Goal: Information Seeking & Learning: Compare options

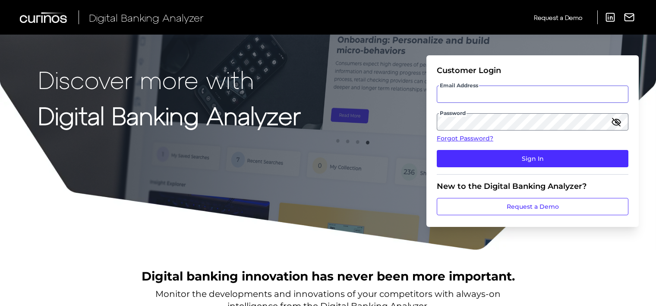
type input "client.test5124@gmail.com"
click at [615, 123] on icon "button" at bounding box center [616, 122] width 10 height 10
click at [479, 137] on link "Forgot Password?" at bounding box center [533, 138] width 192 height 9
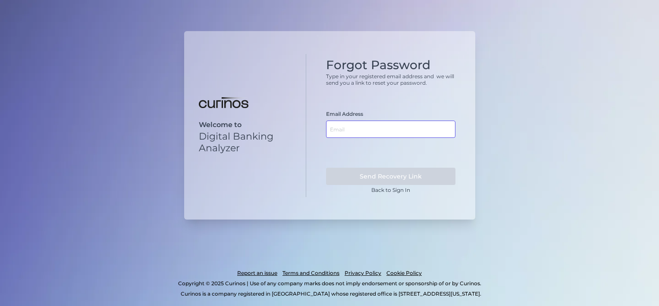
click at [397, 131] on input "text" at bounding box center [390, 128] width 129 height 17
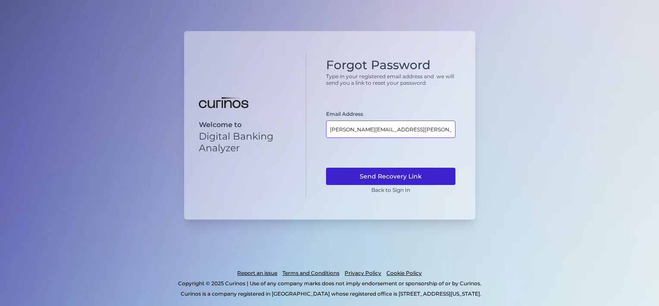
type input "susanta.modak@curinos.com"
click at [397, 177] on button "Send Recovery Link" at bounding box center [390, 175] width 129 height 17
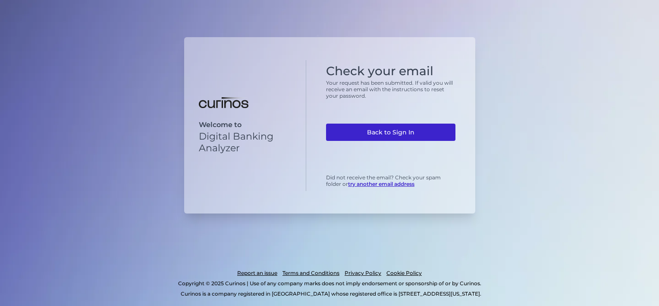
click at [375, 134] on link "Back to Sign In" at bounding box center [390, 131] width 129 height 17
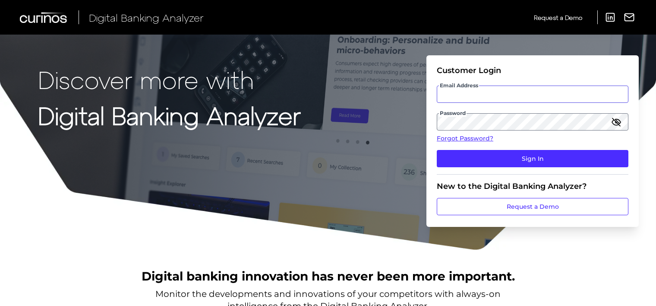
type input "[EMAIL_ADDRESS][DOMAIN_NAME]"
click at [612, 120] on icon "button" at bounding box center [616, 122] width 10 height 10
click at [366, 139] on div "Discover more with Digital Banking Analyzer Customer Login Email Address client…" at bounding box center [328, 125] width 656 height 250
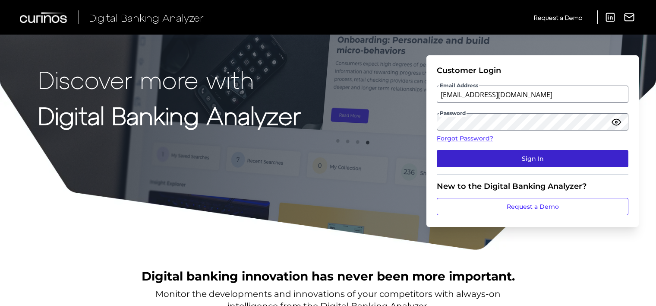
click at [482, 151] on button "Sign In" at bounding box center [533, 158] width 192 height 17
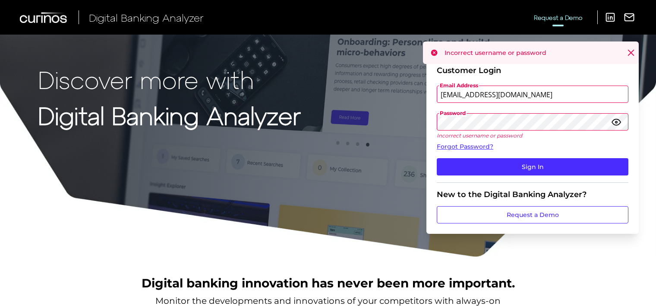
click at [569, 16] on span "Request a Demo" at bounding box center [558, 17] width 48 height 7
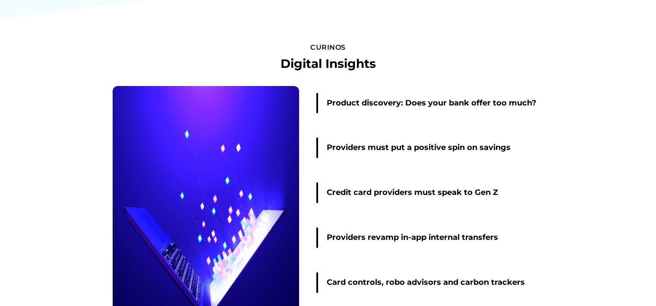
scroll to position [1352, 0]
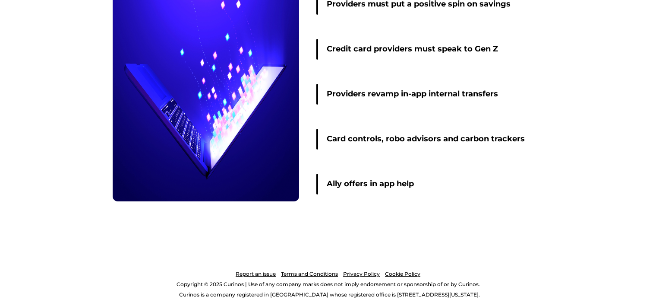
click at [259, 271] on link "Report an issue" at bounding box center [256, 273] width 40 height 10
click at [318, 271] on link "Terms and Conditions" at bounding box center [309, 273] width 57 height 10
click at [369, 272] on link "Privacy Policy" at bounding box center [361, 273] width 37 height 10
click at [399, 272] on link "Cookie Policy" at bounding box center [402, 273] width 35 height 10
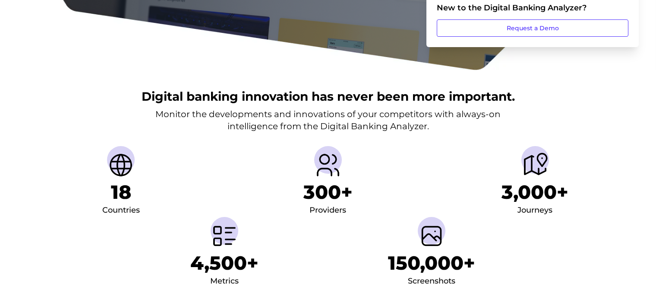
scroll to position [0, 0]
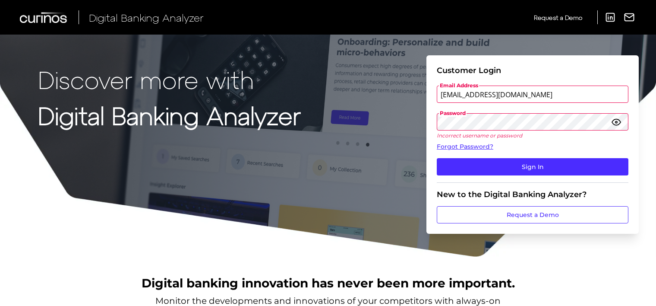
click at [372, 157] on div "Discover more with Digital Banking Analyzer Customer Login Email Address client…" at bounding box center [328, 128] width 656 height 257
click at [526, 217] on link "Request a Demo" at bounding box center [533, 214] width 192 height 17
click at [609, 18] on icon at bounding box center [610, 17] width 12 height 12
click at [627, 19] on icon at bounding box center [629, 17] width 12 height 12
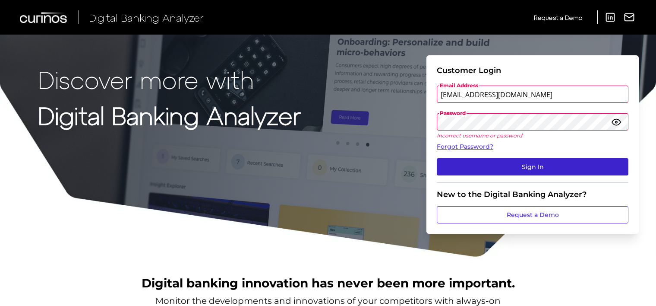
click at [509, 171] on button "Sign In" at bounding box center [533, 166] width 192 height 17
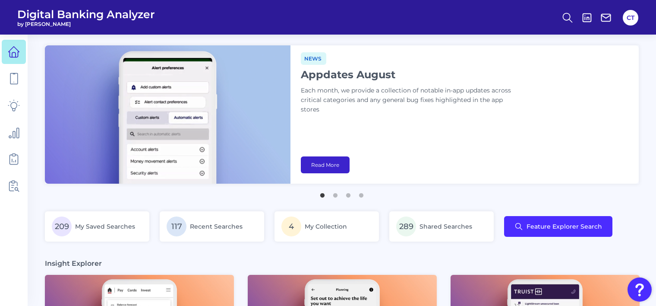
click at [319, 166] on link "Read More" at bounding box center [325, 164] width 49 height 17
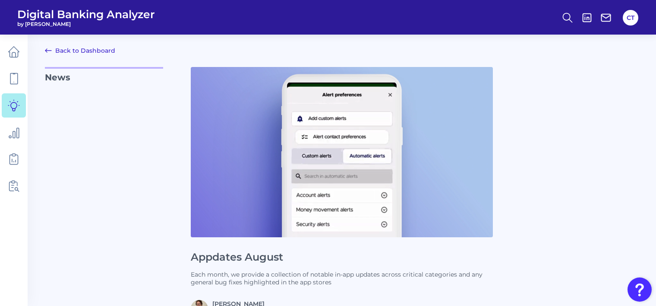
click at [102, 52] on link "Back to Dashboard" at bounding box center [80, 50] width 70 height 10
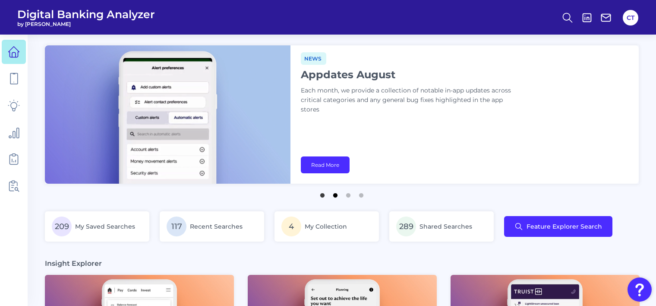
click at [331, 192] on button "2" at bounding box center [335, 193] width 9 height 9
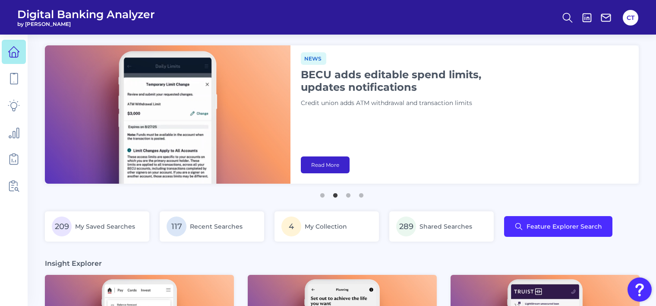
click at [326, 163] on link "Read More" at bounding box center [325, 164] width 49 height 17
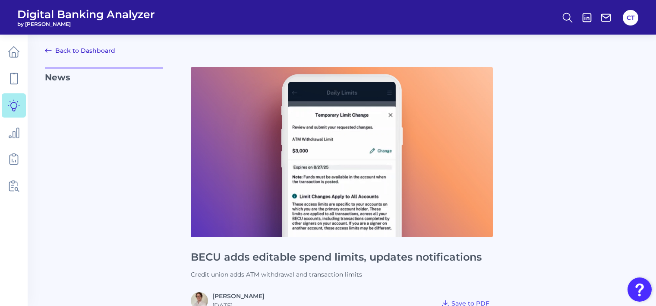
click at [73, 50] on link "Back to Dashboard" at bounding box center [80, 50] width 70 height 10
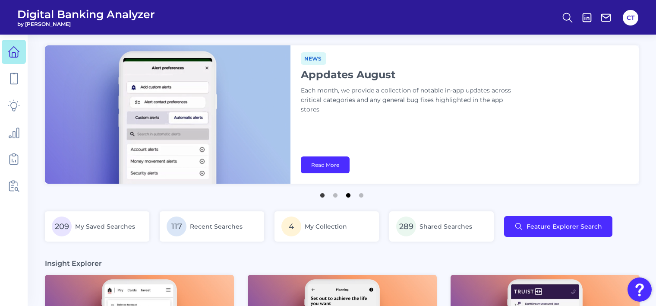
click at [347, 195] on button "3" at bounding box center [348, 193] width 9 height 9
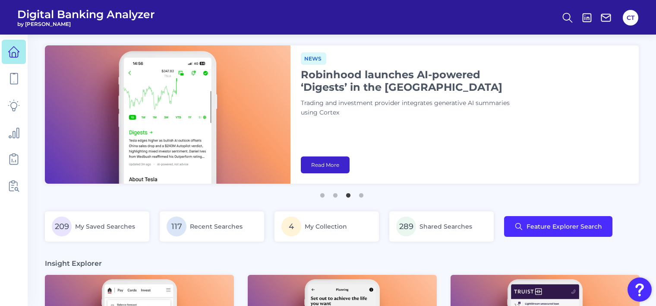
click at [318, 166] on link "Read More" at bounding box center [325, 164] width 49 height 17
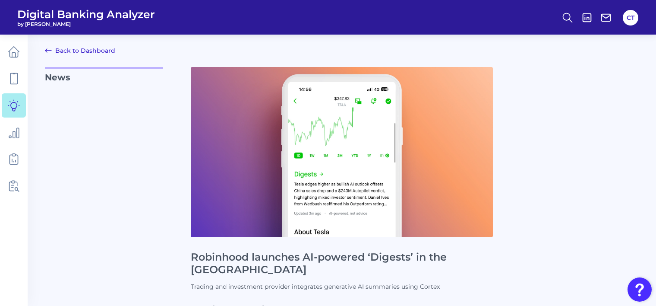
click at [86, 52] on link "Back to Dashboard" at bounding box center [80, 50] width 70 height 10
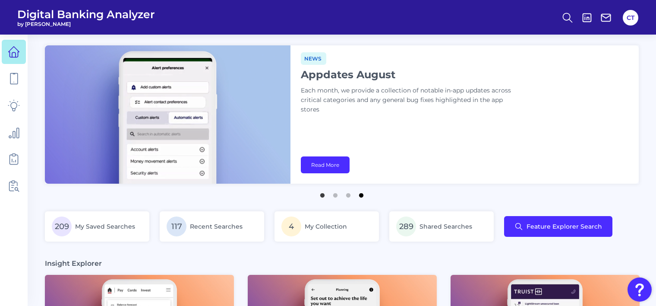
click at [361, 194] on button "4" at bounding box center [361, 193] width 9 height 9
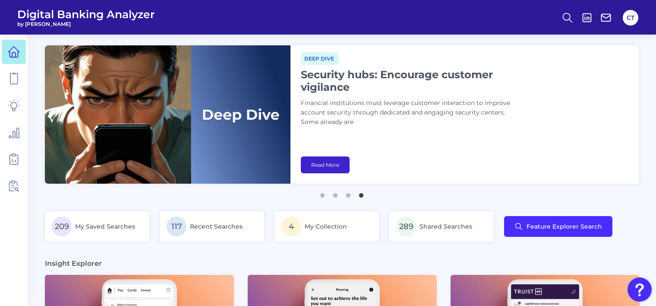
click at [335, 165] on link "Read More" at bounding box center [325, 164] width 49 height 17
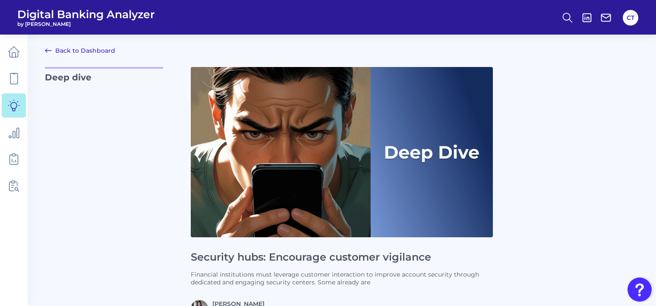
click at [97, 53] on link "Back to Dashboard" at bounding box center [80, 50] width 70 height 10
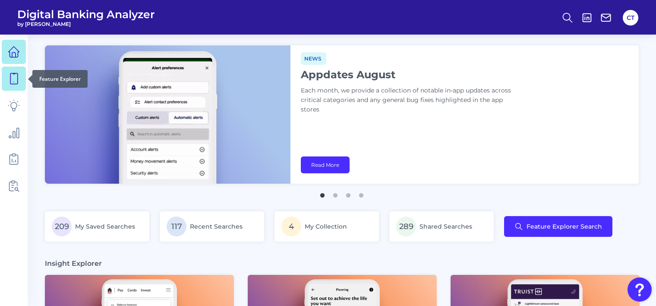
click at [6, 79] on link at bounding box center [14, 78] width 24 height 24
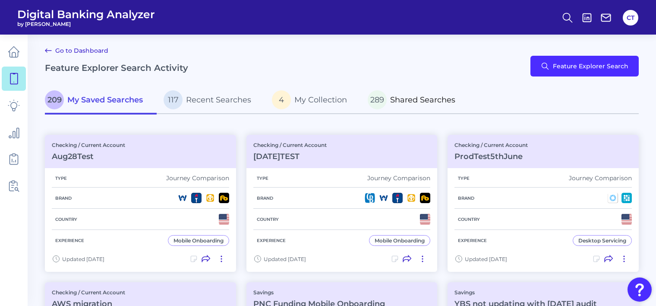
click at [424, 101] on span "Shared Searches" at bounding box center [422, 99] width 65 height 9
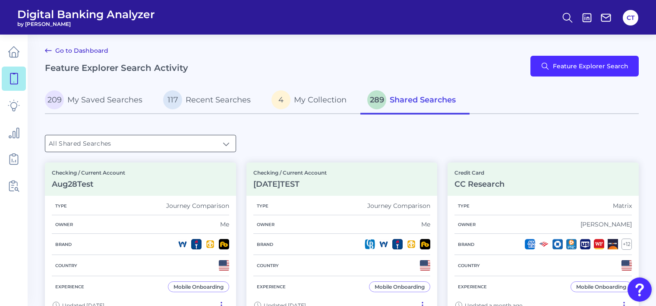
click at [192, 143] on input "All Shared Searches" at bounding box center [140, 143] width 190 height 16
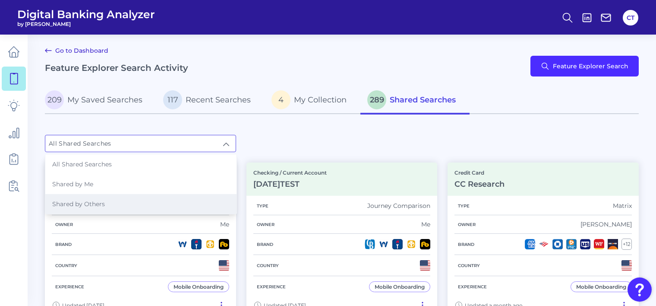
click at [138, 199] on li "Shared by Others" at bounding box center [140, 204] width 191 height 20
type input "Shared by Others"
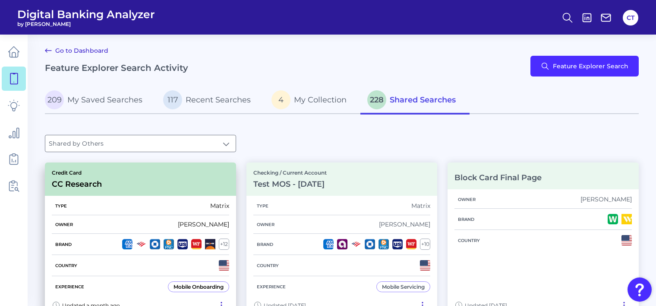
click at [167, 208] on div "Type Matrix" at bounding box center [140, 205] width 177 height 19
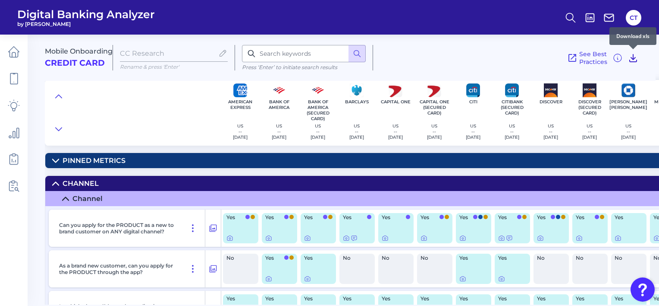
click at [632, 57] on icon at bounding box center [633, 58] width 10 height 10
click at [394, 43] on div "Mobile Onboarding Credit Card CC Research Rename & press 'Enter' Press ‘Enter’ …" at bounding box center [350, 54] width 611 height 53
click at [618, 58] on icon at bounding box center [618, 58] width 10 height 10
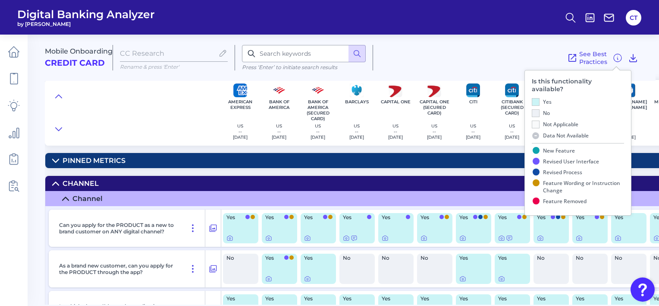
click at [494, 62] on div "See Best Practices" at bounding box center [505, 57] width 265 height 25
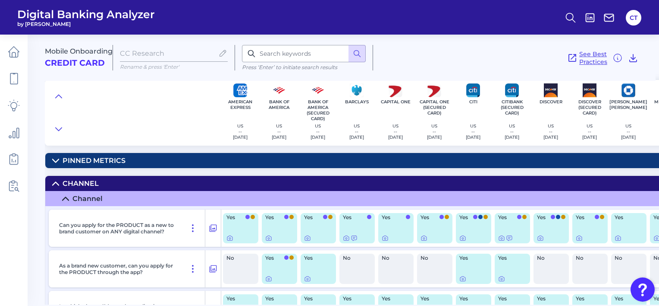
click at [580, 59] on span "See Best Practices" at bounding box center [594, 58] width 28 height 16
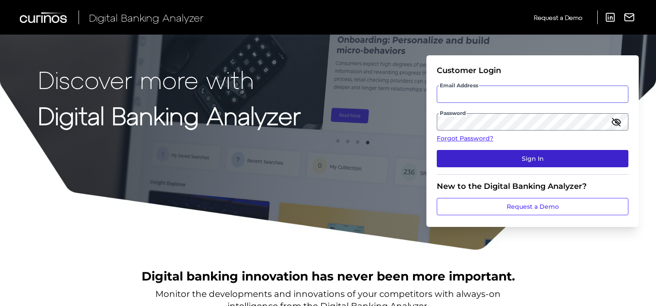
type input "client.test5124@gmail.com"
click at [482, 164] on button "Sign In" at bounding box center [533, 158] width 192 height 17
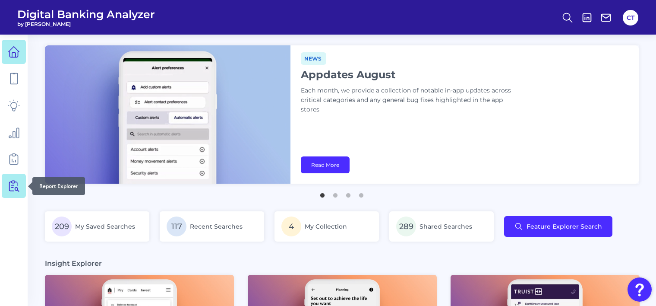
click at [10, 192] on link at bounding box center [14, 185] width 24 height 24
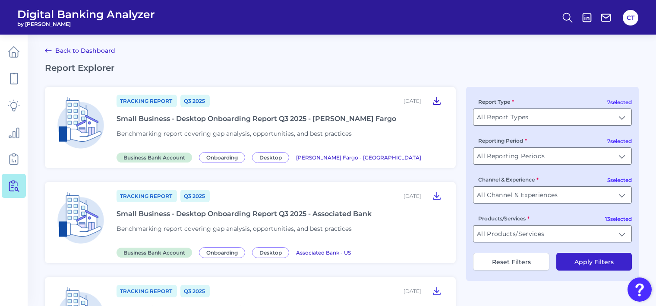
click at [438, 101] on icon at bounding box center [437, 100] width 10 height 10
click at [585, 19] on icon at bounding box center [587, 18] width 12 height 12
click at [605, 20] on icon at bounding box center [606, 18] width 12 height 12
click at [604, 18] on icon at bounding box center [606, 18] width 12 height 12
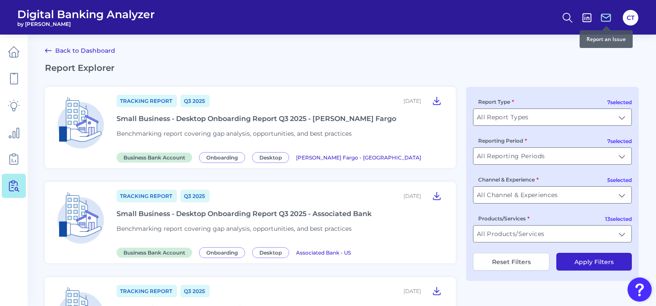
click at [604, 19] on icon at bounding box center [606, 18] width 12 height 12
click at [102, 52] on link "Back to Dashboard" at bounding box center [80, 50] width 70 height 10
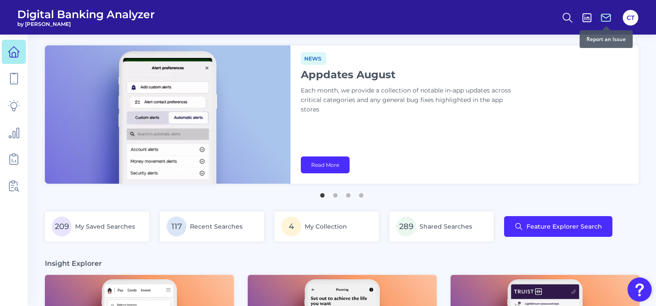
click at [606, 16] on icon at bounding box center [606, 18] width 12 height 12
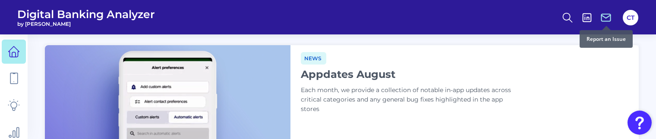
click at [606, 18] on icon at bounding box center [606, 16] width 9 height 3
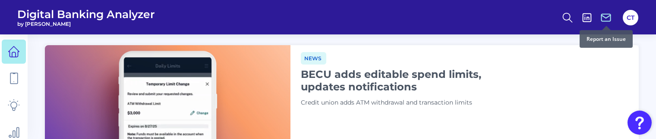
click at [605, 18] on icon at bounding box center [606, 16] width 9 height 3
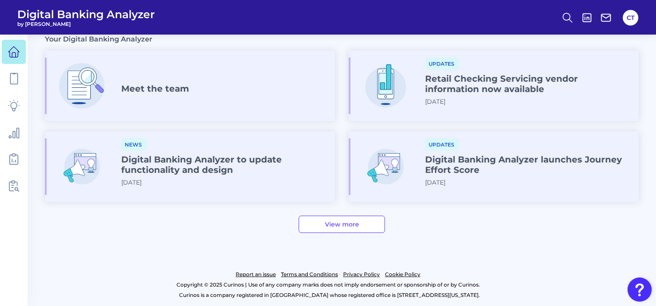
scroll to position [396, 0]
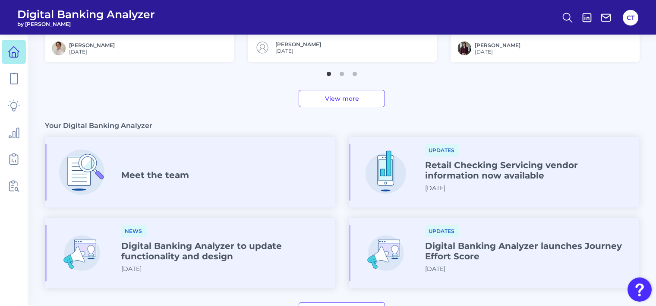
click at [338, 102] on link "View more" at bounding box center [342, 98] width 86 height 17
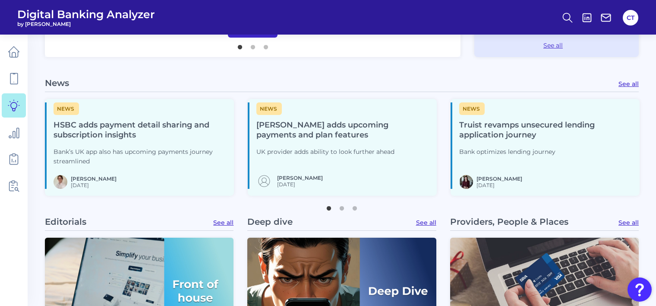
scroll to position [518, 0]
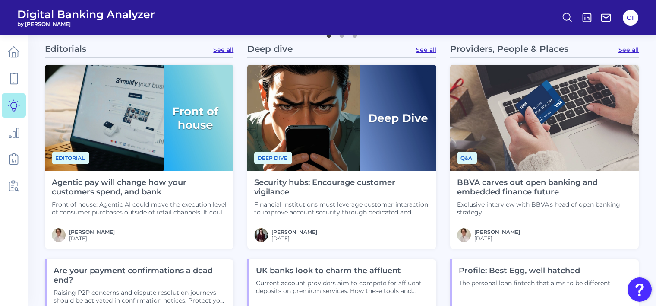
click at [162, 151] on img at bounding box center [139, 118] width 189 height 106
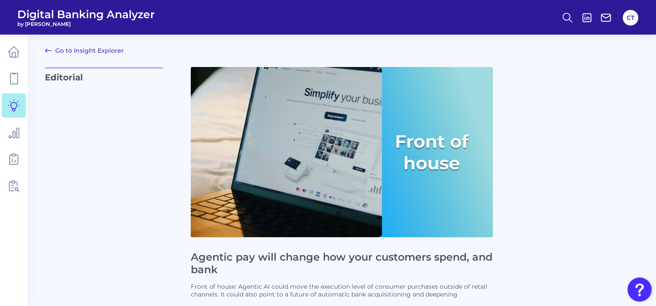
click at [58, 51] on link "Go to Insight Explorer" at bounding box center [84, 50] width 79 height 10
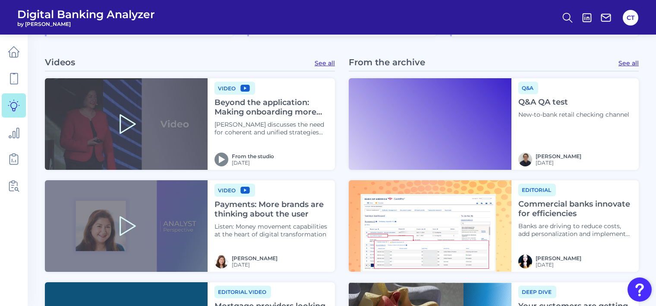
scroll to position [1055, 0]
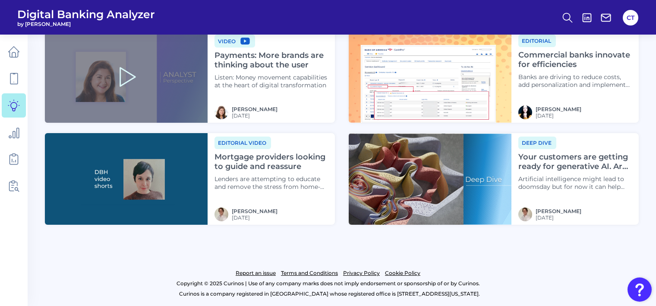
click at [255, 274] on link "Report an issue" at bounding box center [256, 273] width 40 height 10
click at [320, 273] on link "Terms and Conditions" at bounding box center [309, 273] width 57 height 10
click at [366, 273] on link "Privacy Policy" at bounding box center [361, 273] width 37 height 10
click at [398, 273] on link "Cookie Policy" at bounding box center [402, 273] width 35 height 10
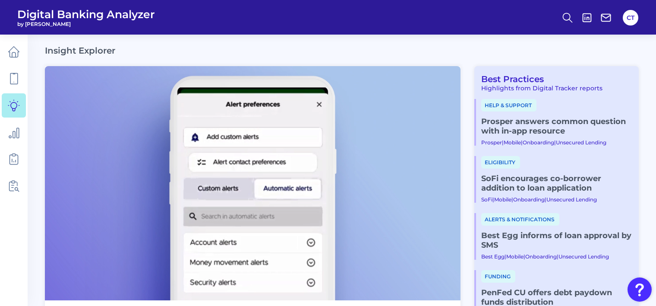
scroll to position [173, 0]
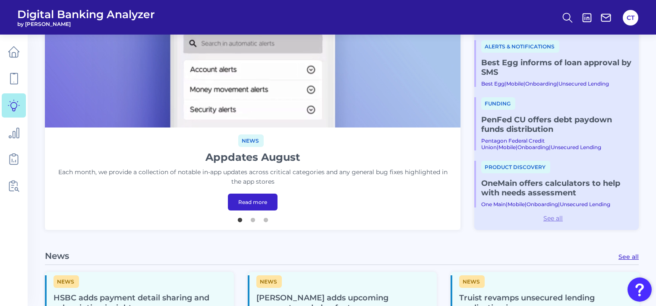
click at [551, 218] on link "See all" at bounding box center [553, 218] width 158 height 8
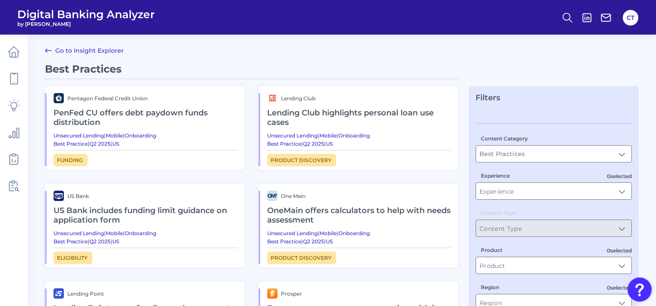
click at [95, 50] on link "Go to Insight Explorer" at bounding box center [84, 50] width 79 height 10
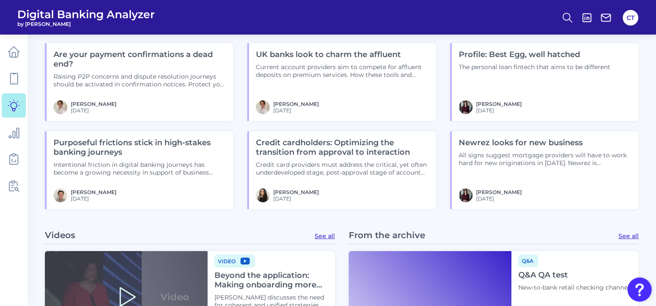
scroll to position [777, 0]
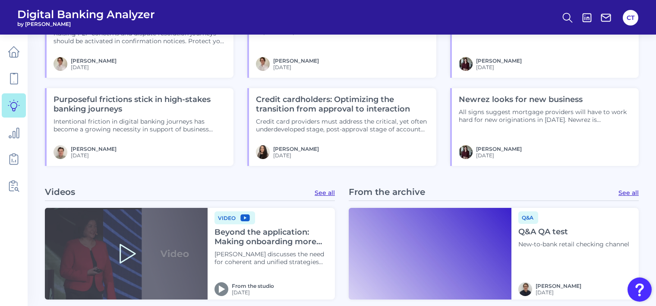
click at [322, 195] on link "See all" at bounding box center [325, 193] width 20 height 8
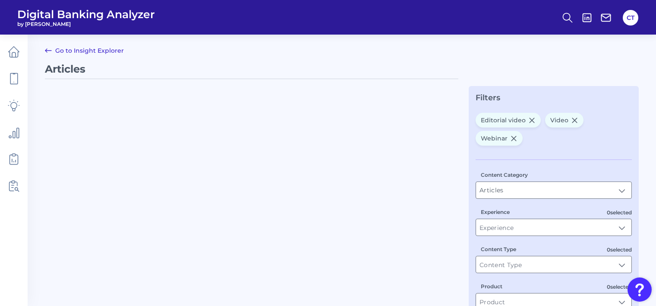
type input "Video, Editorial video, Webinar"
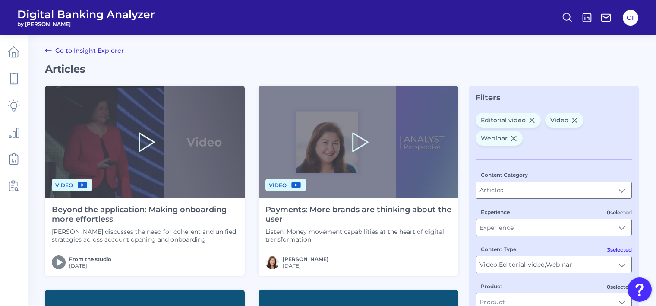
click at [95, 52] on link "Go to Insight Explorer" at bounding box center [84, 50] width 79 height 10
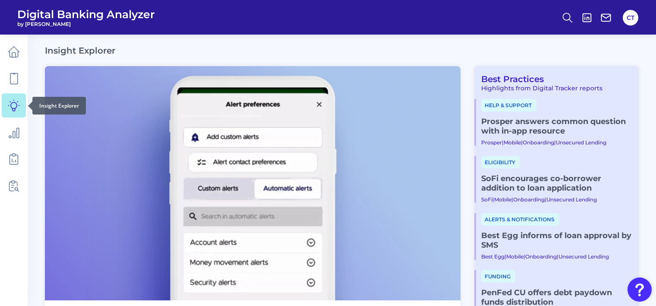
click at [9, 100] on icon at bounding box center [14, 105] width 12 height 12
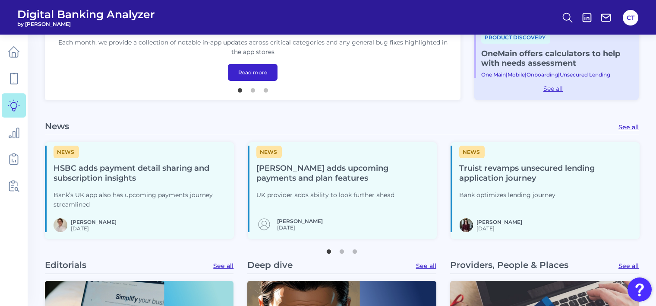
scroll to position [259, 0]
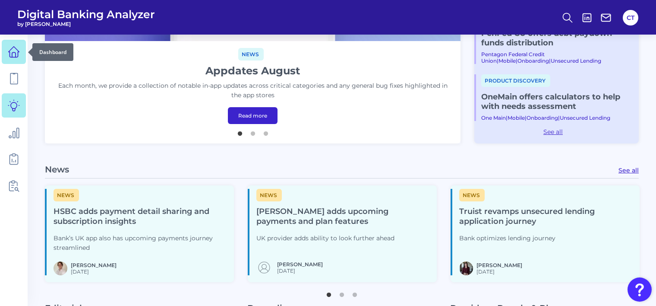
click at [15, 54] on icon at bounding box center [14, 52] width 12 height 12
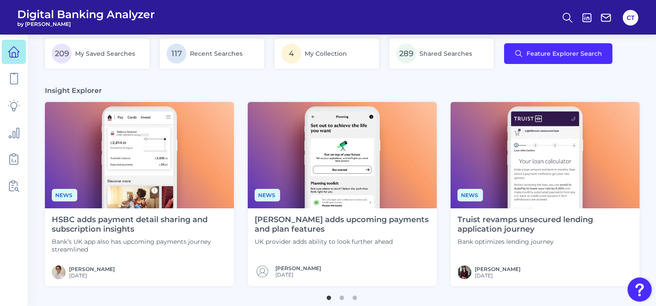
scroll to position [345, 0]
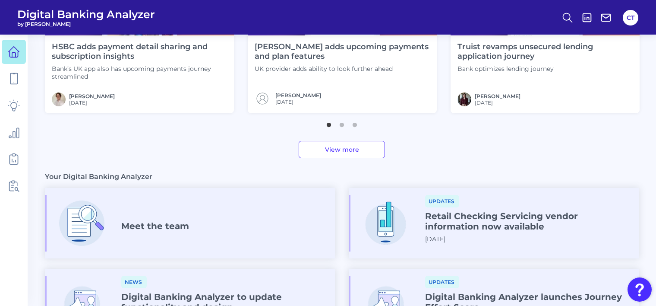
click at [325, 147] on link "View more" at bounding box center [342, 149] width 86 height 17
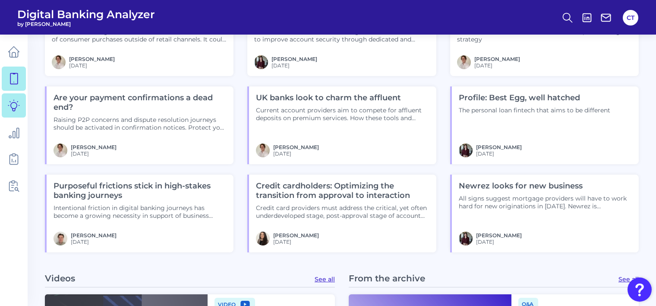
scroll to position [561, 0]
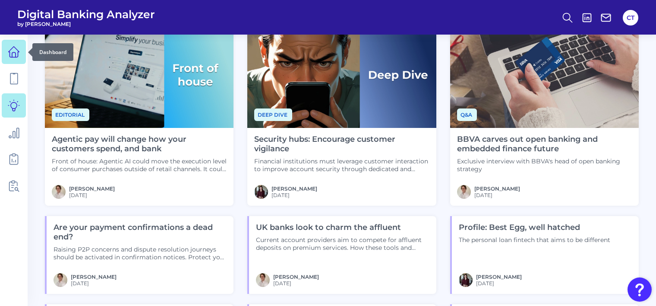
click at [14, 56] on icon at bounding box center [14, 52] width 12 height 12
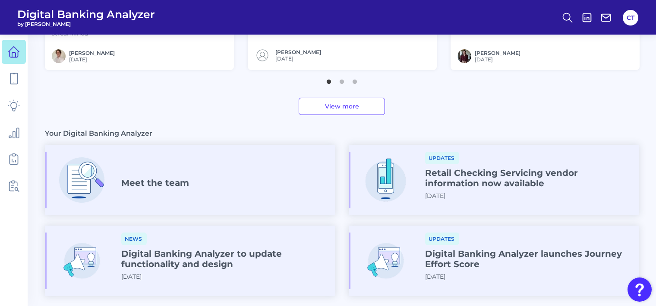
scroll to position [482, 0]
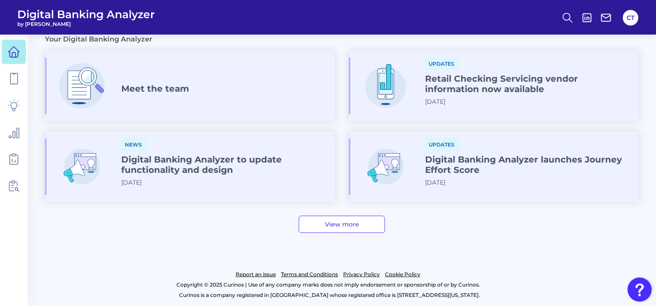
click at [333, 220] on link "View more" at bounding box center [342, 223] width 86 height 17
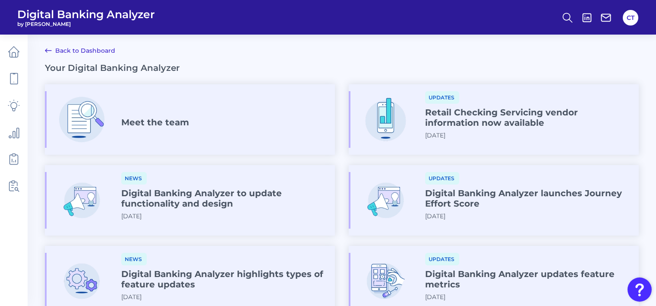
click at [89, 48] on link "Back to Dashboard" at bounding box center [80, 50] width 70 height 10
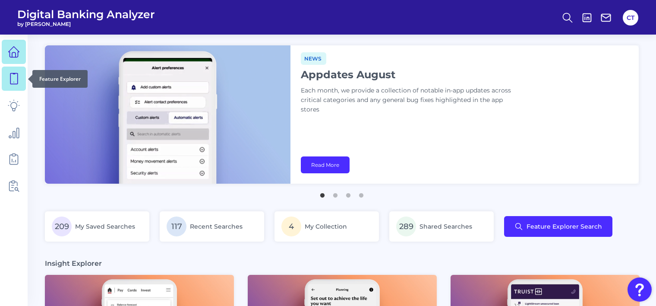
click at [16, 79] on icon at bounding box center [14, 79] width 12 height 12
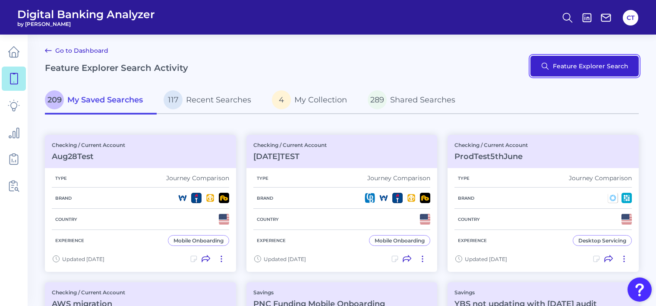
click at [571, 62] on button "Feature Explorer Search" at bounding box center [584, 66] width 108 height 21
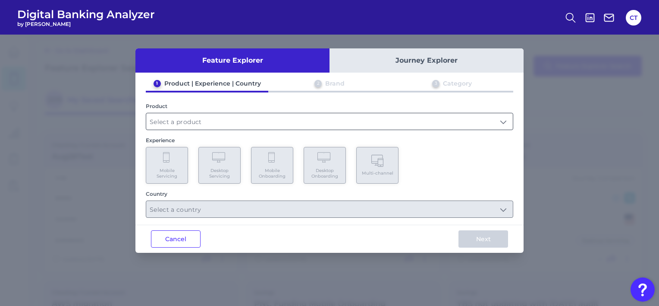
click at [296, 115] on input "text" at bounding box center [329, 121] width 367 height 16
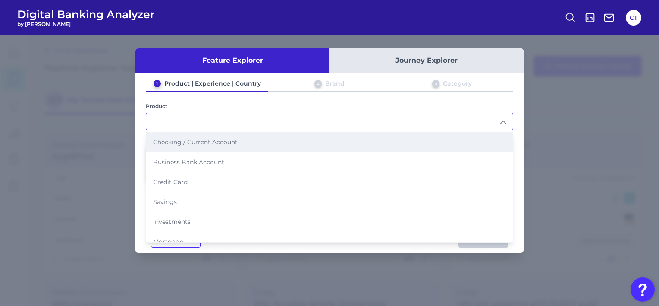
click at [261, 140] on li "Checking / Current Account" at bounding box center [329, 142] width 367 height 20
type input "Checking / Current Account"
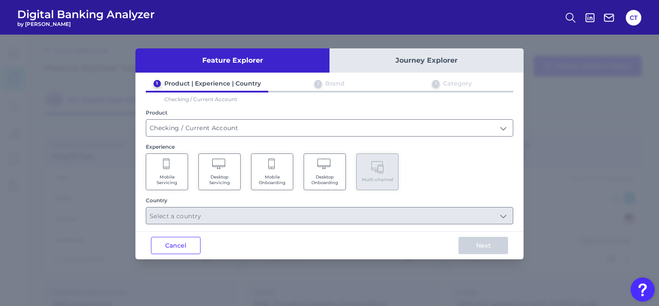
click at [270, 168] on icon at bounding box center [272, 164] width 8 height 12
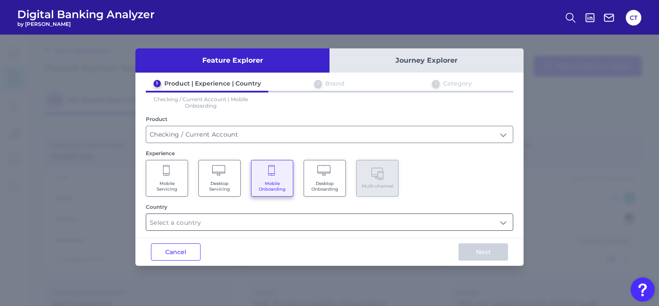
click at [272, 225] on input "text" at bounding box center [329, 222] width 367 height 16
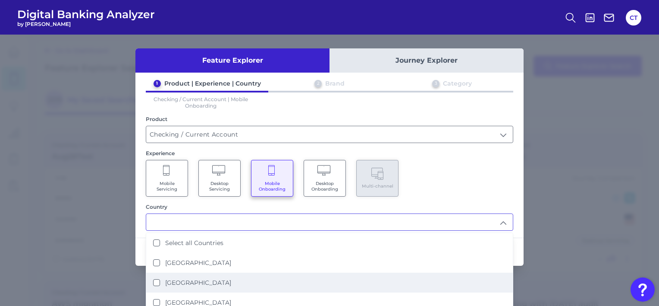
click at [209, 284] on li "United States" at bounding box center [329, 282] width 367 height 20
type input "United States"
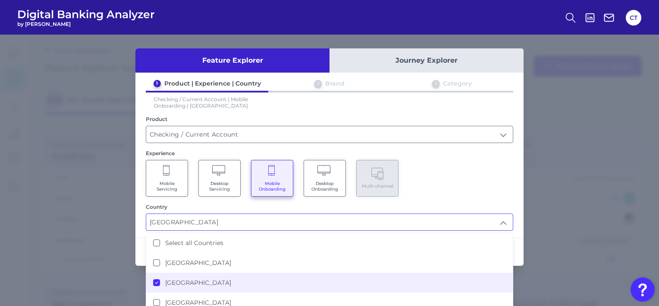
click at [440, 184] on div "Mobile Servicing Desktop Servicing Mobile Onboarding Desktop Onboarding Multi-c…" at bounding box center [330, 178] width 368 height 37
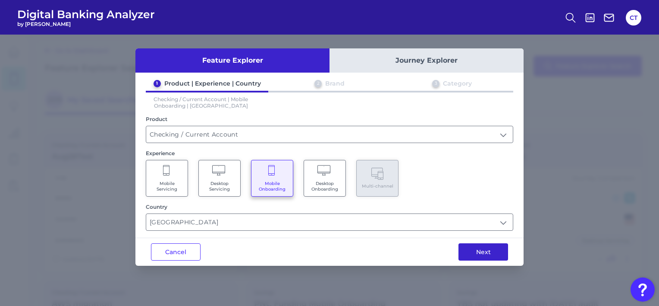
click at [476, 247] on button "Next" at bounding box center [484, 251] width 50 height 17
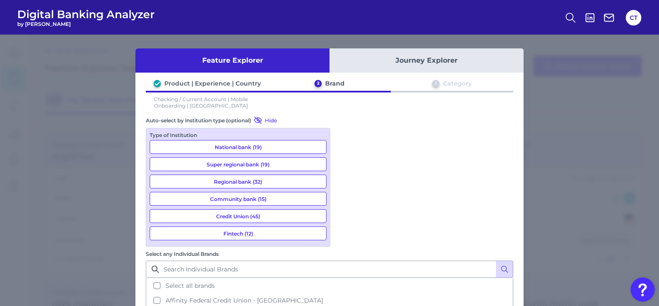
click at [250, 228] on button "Fintech (12)" at bounding box center [238, 233] width 177 height 14
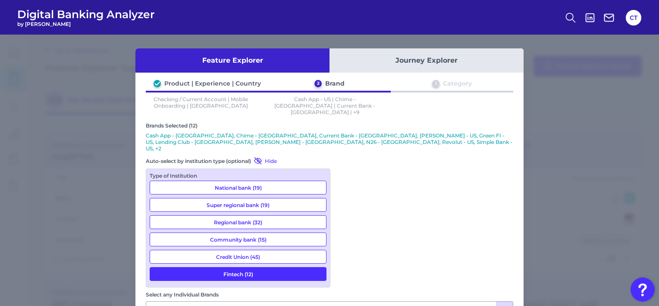
scroll to position [35, 0]
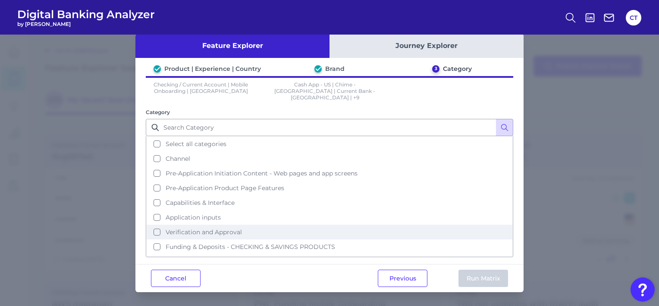
scroll to position [0, 0]
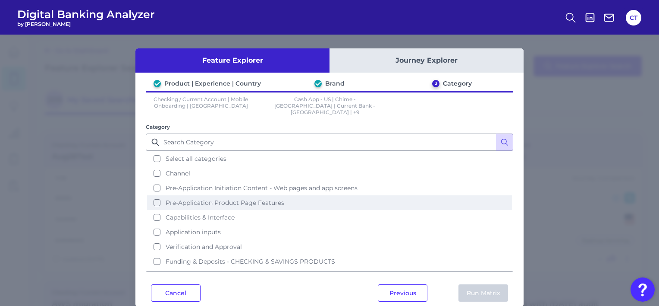
click at [213, 199] on span "Pre-Application Product Page Features" at bounding box center [225, 203] width 119 height 8
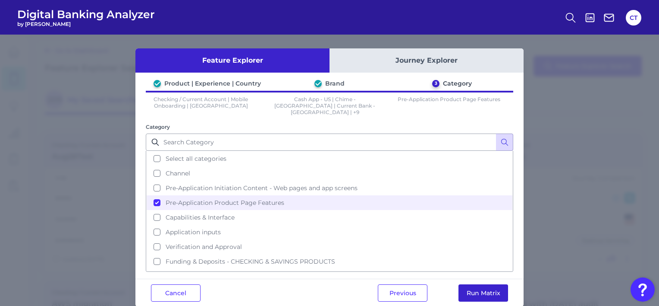
click at [486, 285] on button "Run Matrix" at bounding box center [484, 292] width 50 height 17
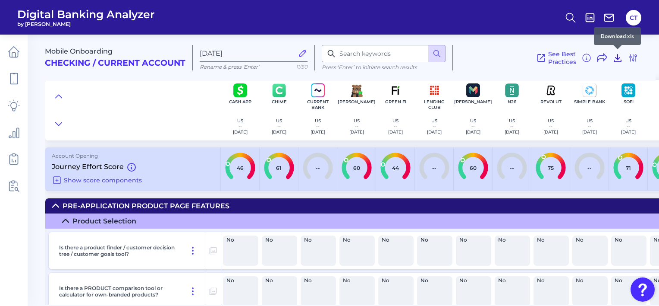
click at [615, 57] on icon at bounding box center [618, 58] width 10 height 10
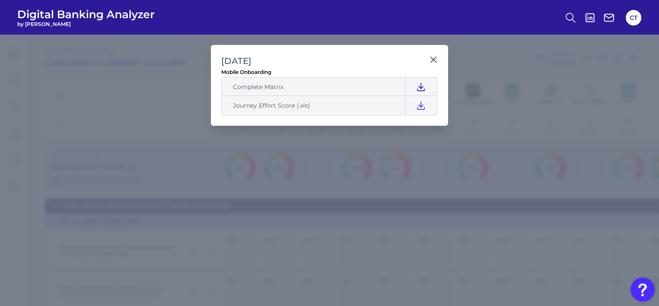
click at [418, 87] on icon at bounding box center [421, 87] width 10 height 10
click at [417, 109] on icon at bounding box center [421, 105] width 10 height 10
click at [374, 64] on h2 "Sep 02 2025" at bounding box center [323, 61] width 205 height 12
click at [435, 58] on icon at bounding box center [433, 59] width 5 height 5
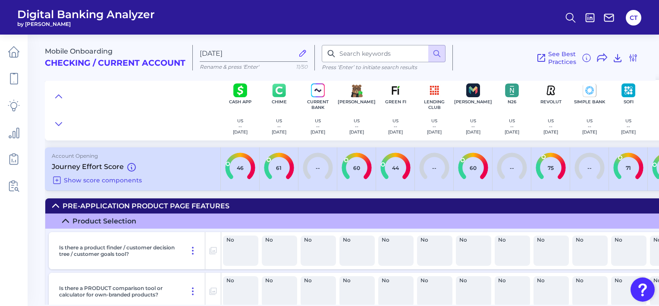
click at [305, 53] on icon at bounding box center [303, 53] width 6 height 6
click at [294, 53] on input "Sep 02 2025" at bounding box center [247, 53] width 94 height 8
type input "S"
click at [259, 52] on input "TestAug28" at bounding box center [247, 53] width 94 height 8
click at [259, 49] on input "Test" at bounding box center [247, 53] width 94 height 8
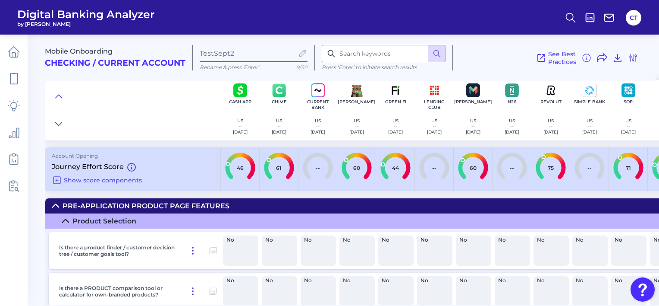
type input "TestSept2"
click at [618, 60] on icon at bounding box center [618, 58] width 10 height 10
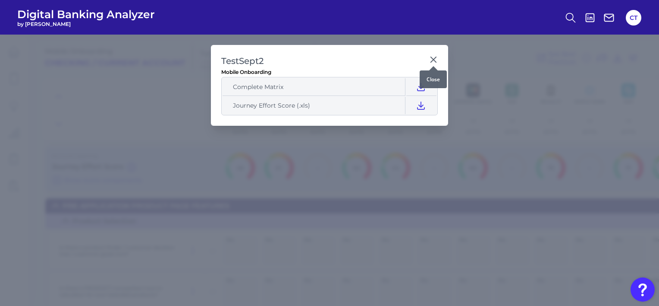
click at [434, 57] on icon at bounding box center [433, 59] width 9 height 9
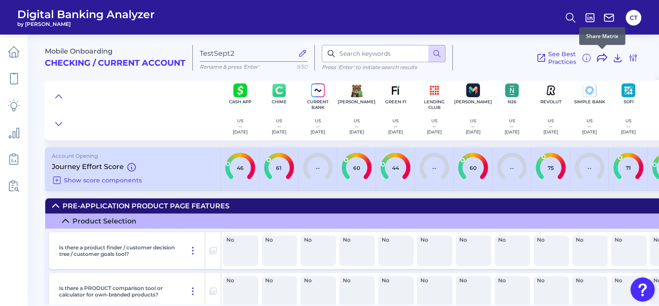
click at [604, 55] on icon at bounding box center [602, 58] width 10 height 10
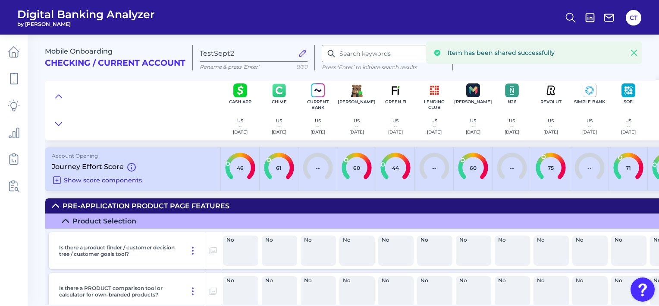
click at [55, 180] on icon at bounding box center [57, 180] width 10 height 10
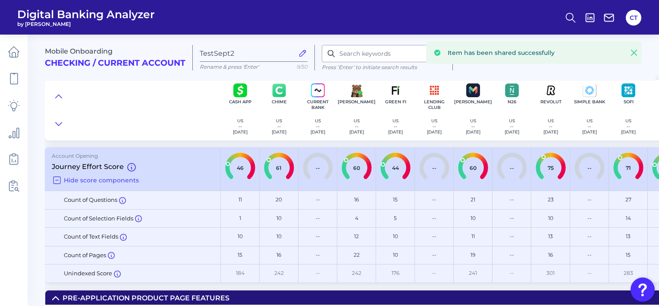
click at [55, 180] on icon at bounding box center [57, 180] width 10 height 10
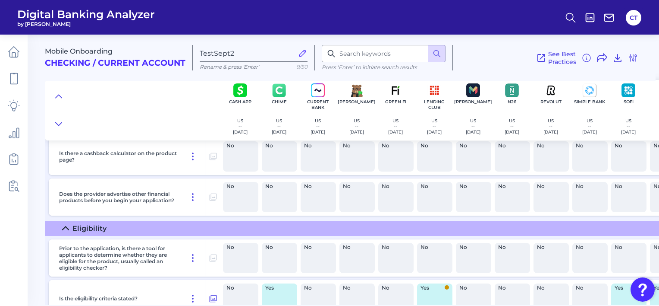
scroll to position [302, 0]
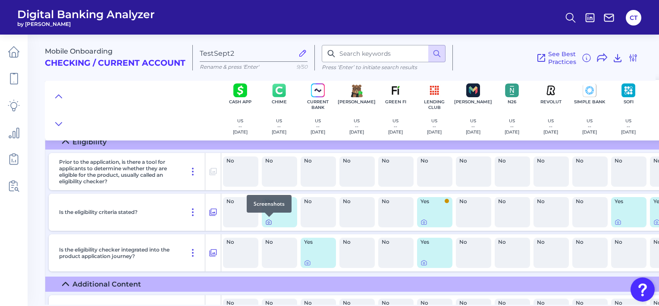
click at [267, 222] on icon at bounding box center [268, 221] width 7 height 7
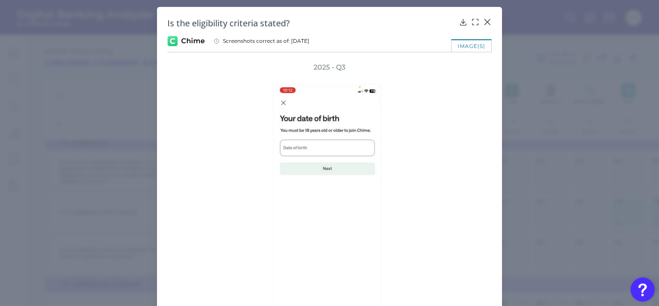
scroll to position [52, 0]
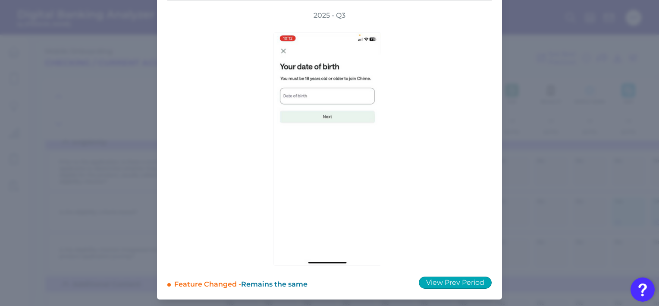
click at [461, 282] on button "View Prev Period" at bounding box center [455, 282] width 73 height 12
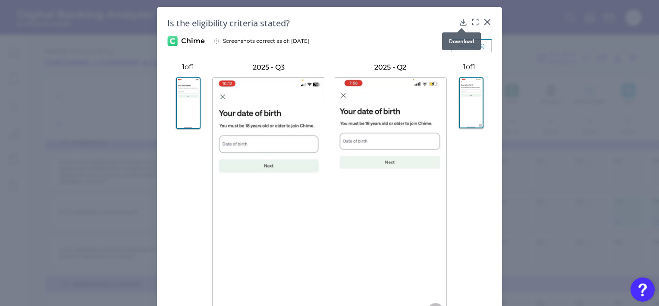
click at [461, 21] on icon at bounding box center [463, 22] width 9 height 9
click at [391, 33] on div "Is the eligibility criteria stated? Chime Screenshots correct as of: 2025-07-15…" at bounding box center [329, 181] width 345 height 349
click at [471, 23] on icon at bounding box center [475, 22] width 9 height 9
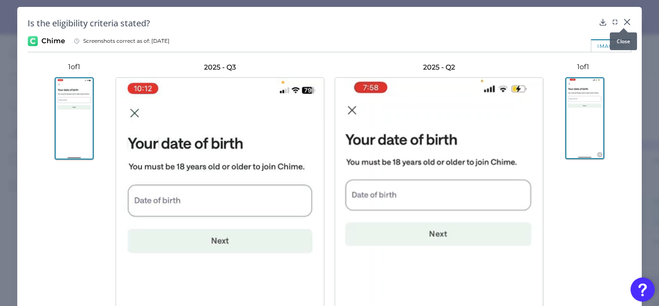
click at [623, 22] on icon at bounding box center [627, 22] width 9 height 9
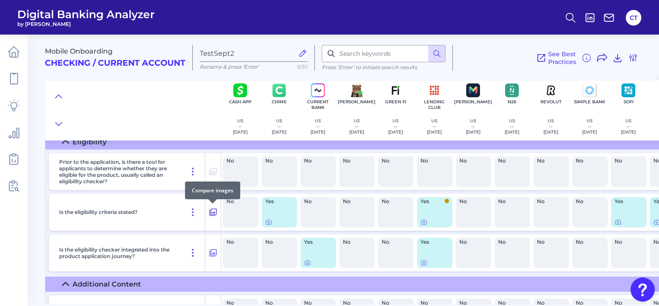
click at [212, 212] on icon at bounding box center [213, 211] width 7 height 7
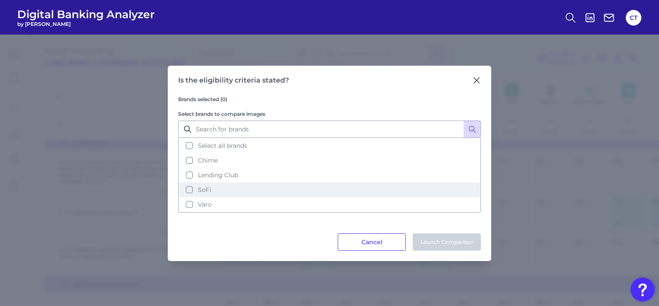
click at [201, 184] on button "SoFi" at bounding box center [329, 189] width 301 height 15
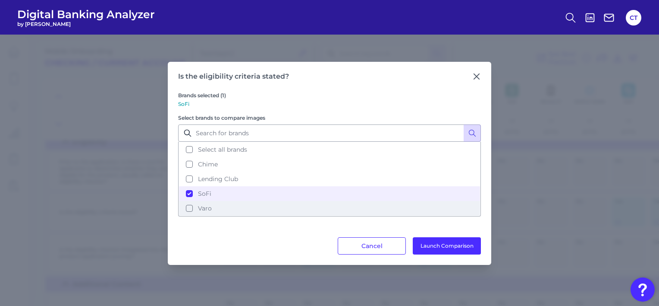
click at [202, 208] on span "Varo" at bounding box center [205, 208] width 14 height 8
click at [442, 248] on button "Launch Comparison" at bounding box center [447, 245] width 68 height 17
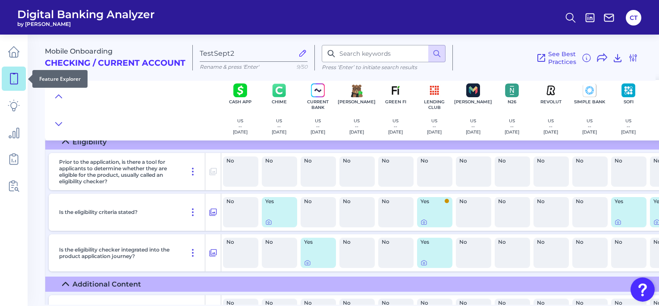
click at [16, 78] on icon at bounding box center [14, 79] width 12 height 12
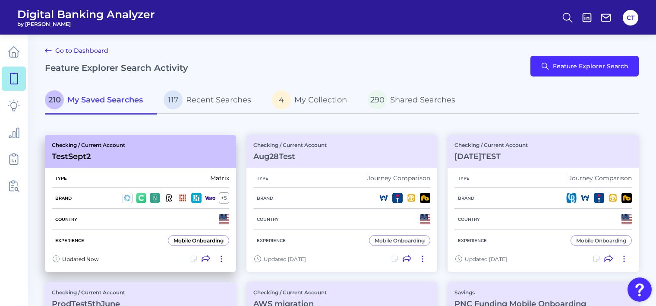
click at [204, 258] on icon at bounding box center [206, 258] width 9 height 9
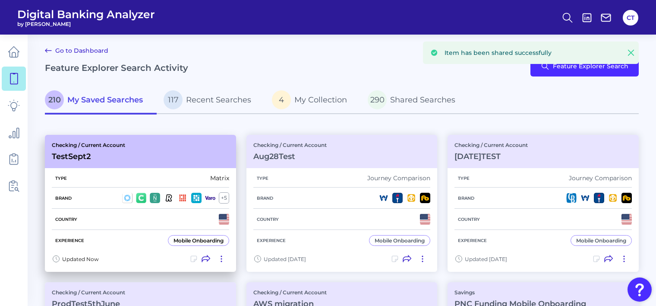
click at [219, 258] on icon at bounding box center [221, 258] width 9 height 9
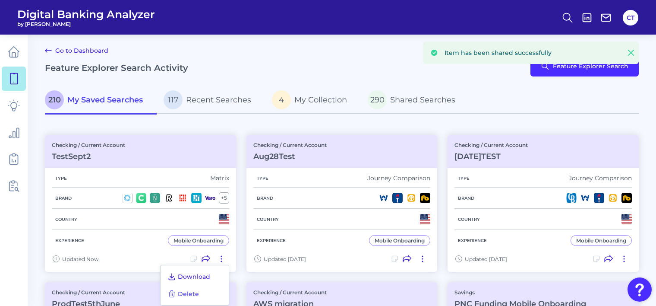
click at [196, 274] on span "Download" at bounding box center [194, 276] width 32 height 8
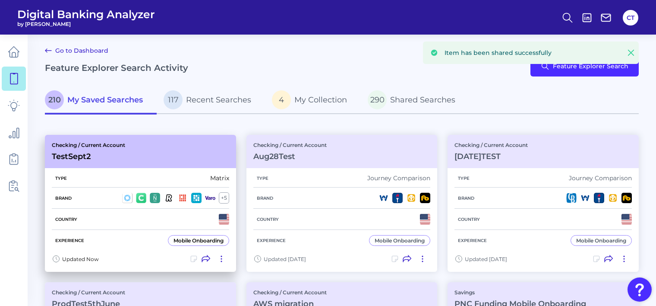
click at [193, 259] on icon at bounding box center [193, 258] width 9 height 9
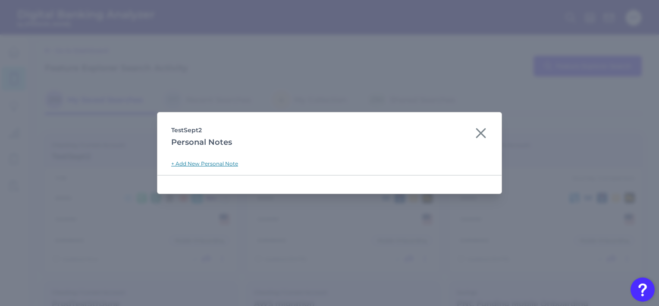
click at [198, 163] on link "+ Add New Personal Note" at bounding box center [204, 163] width 67 height 6
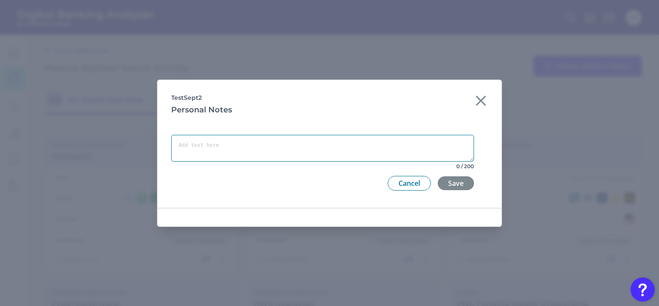
click at [232, 143] on textarea at bounding box center [322, 148] width 303 height 27
type textarea "Test"
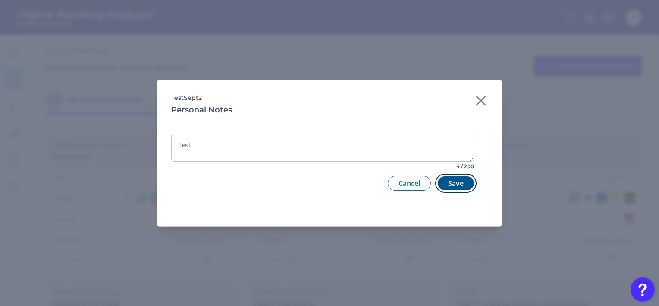
click at [452, 183] on button "Save" at bounding box center [456, 183] width 36 height 14
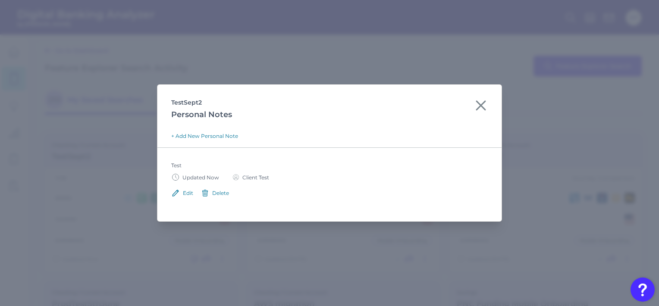
click at [182, 193] on button "Edit" at bounding box center [182, 192] width 22 height 9
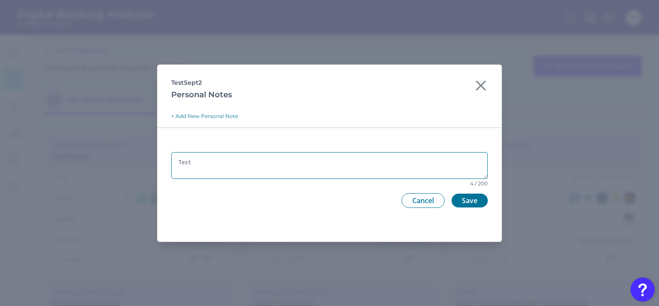
click at [216, 167] on textarea "Test" at bounding box center [329, 165] width 317 height 27
type textarea "Test A"
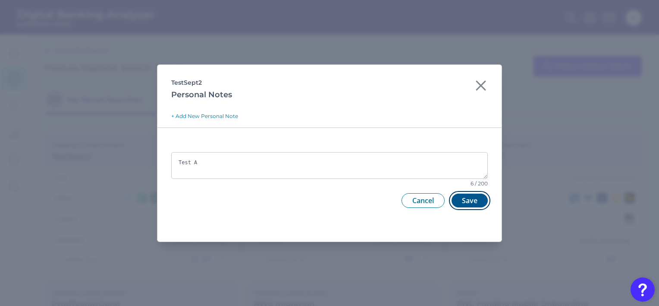
click at [460, 196] on button "Save" at bounding box center [470, 200] width 36 height 14
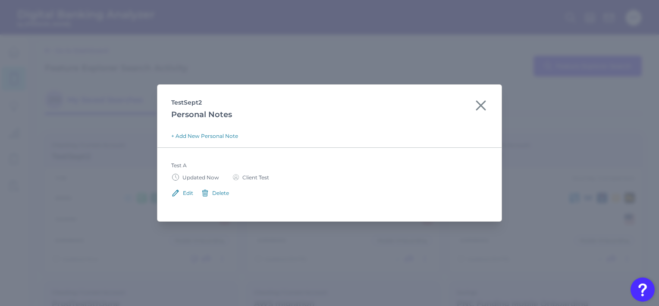
click at [216, 193] on div "Delete" at bounding box center [220, 192] width 17 height 6
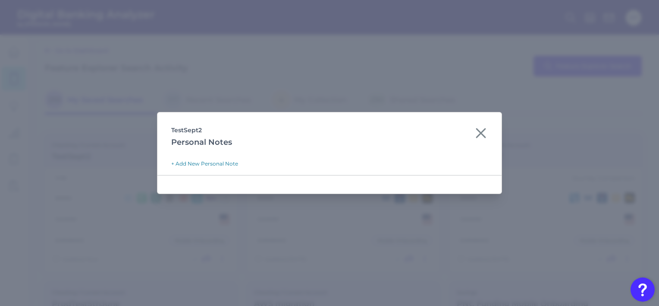
click at [476, 131] on icon at bounding box center [481, 133] width 14 height 14
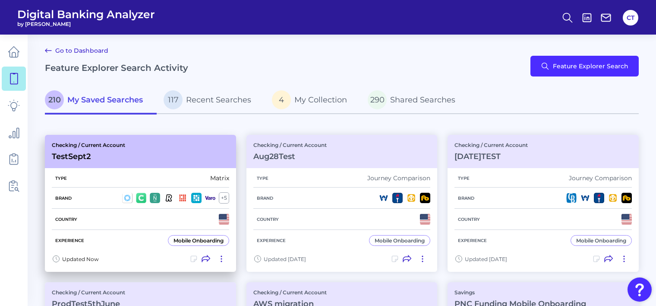
click at [221, 259] on icon at bounding box center [221, 258] width 9 height 9
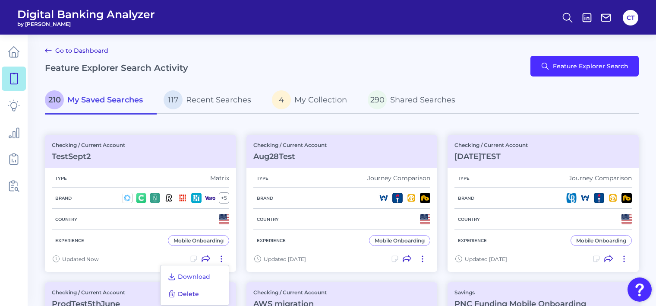
click at [195, 292] on span "Delete" at bounding box center [188, 294] width 21 height 8
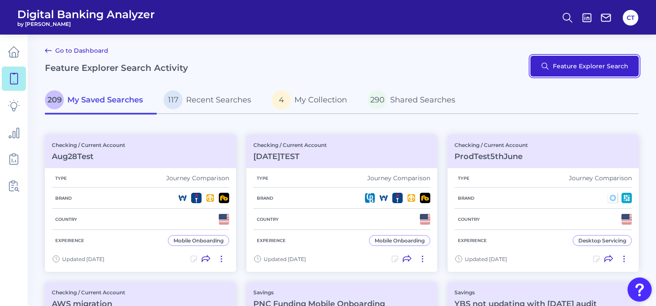
click at [574, 67] on button "Feature Explorer Search" at bounding box center [584, 66] width 108 height 21
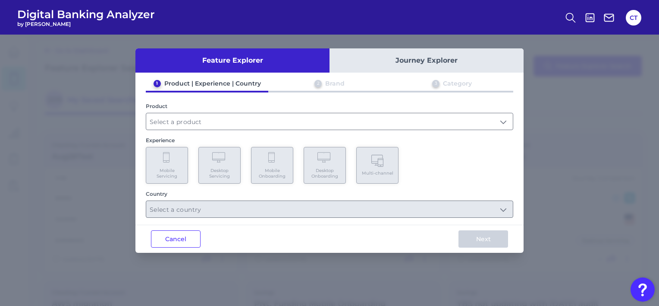
click at [426, 60] on button "Journey Explorer" at bounding box center [427, 60] width 194 height 24
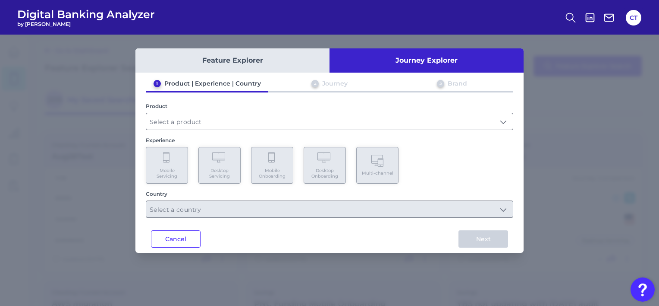
click at [425, 62] on button "Journey Explorer" at bounding box center [427, 60] width 194 height 24
click at [410, 59] on button "Journey Explorer" at bounding box center [427, 60] width 194 height 24
click at [253, 61] on button "Feature Explorer" at bounding box center [233, 60] width 194 height 24
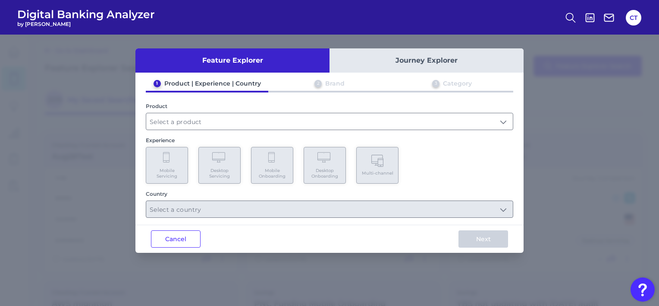
click at [411, 59] on button "Journey Explorer" at bounding box center [427, 60] width 194 height 24
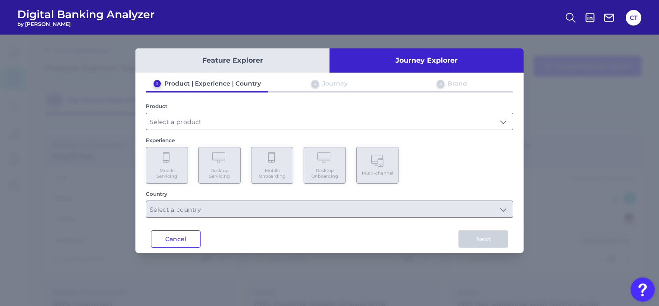
click at [344, 130] on div "1 Product | Experience | Country 2 Journey 3 Brand Product Experience Mobile Se…" at bounding box center [330, 148] width 388 height 138
click at [346, 123] on input "text" at bounding box center [329, 121] width 367 height 16
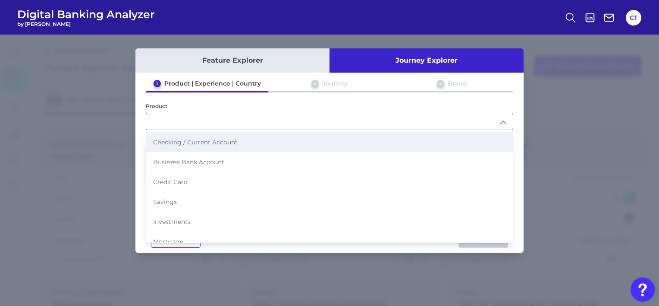
click at [267, 143] on li "Checking / Current Account" at bounding box center [329, 142] width 367 height 20
type input "Checking / Current Account"
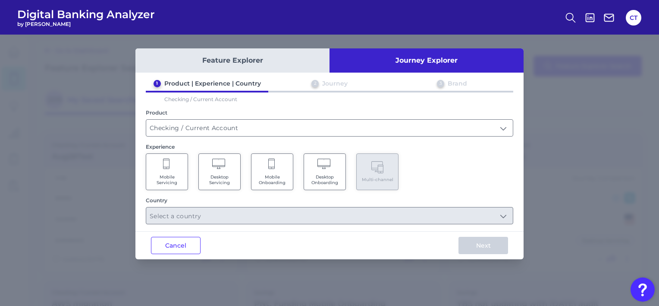
click at [268, 176] on span "Mobile Onboarding" at bounding box center [272, 179] width 33 height 11
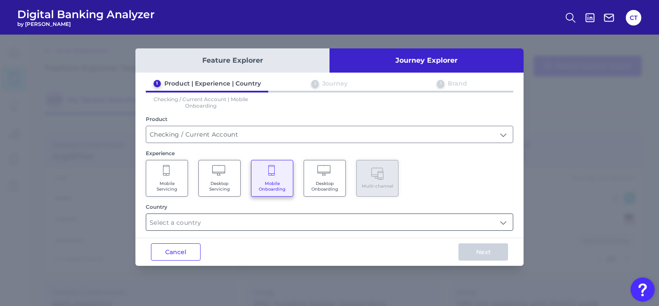
click at [278, 221] on input "text" at bounding box center [329, 222] width 367 height 16
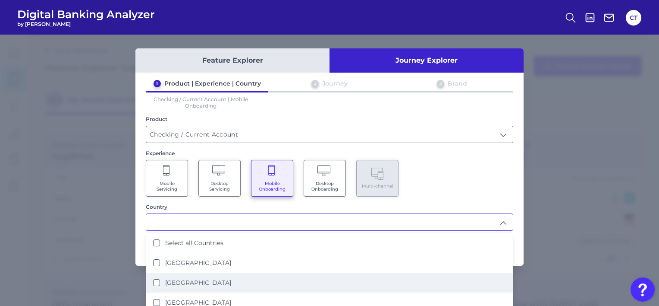
click at [217, 276] on li "United States" at bounding box center [329, 282] width 367 height 20
type input "United States"
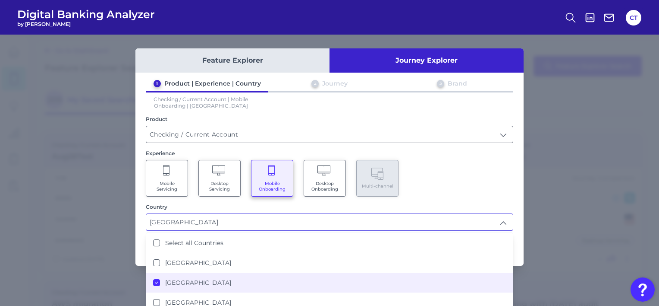
click at [454, 182] on div "Mobile Servicing Desktop Servicing Mobile Onboarding Desktop Onboarding Multi-c…" at bounding box center [330, 178] width 368 height 37
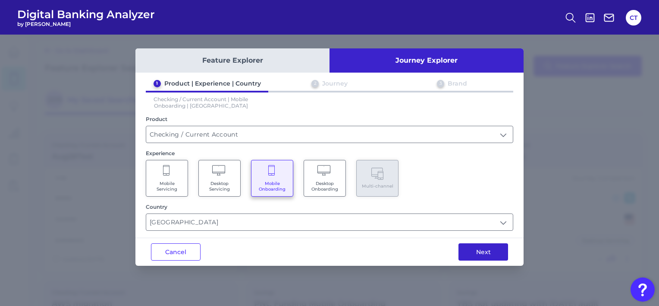
click at [485, 249] on button "Next" at bounding box center [484, 251] width 50 height 17
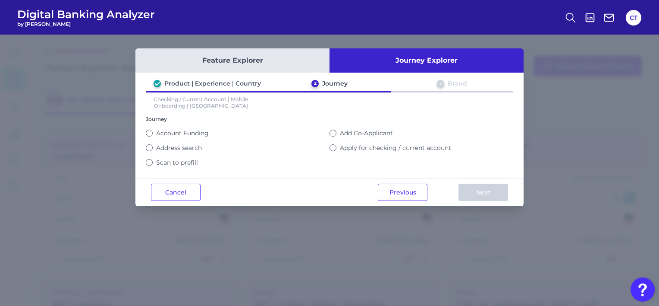
click at [195, 158] on label "Scan to prefill" at bounding box center [177, 162] width 42 height 8
click at [153, 159] on button "Scan to prefill" at bounding box center [149, 162] width 7 height 7
click at [481, 192] on button "Next" at bounding box center [484, 191] width 50 height 17
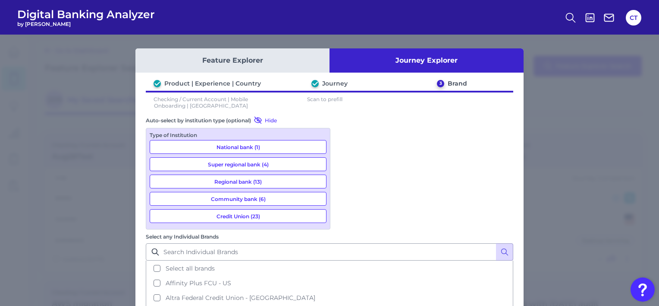
click at [271, 198] on button "Community bank (6)" at bounding box center [238, 199] width 177 height 14
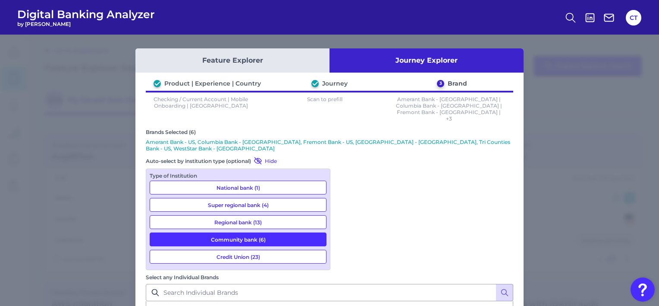
scroll to position [29, 0]
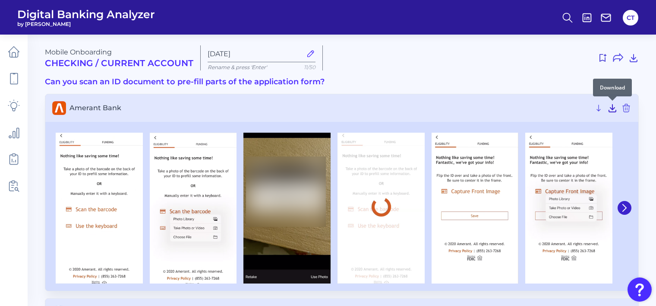
click at [610, 106] on icon at bounding box center [612, 108] width 10 height 10
click at [598, 110] on icon at bounding box center [598, 108] width 10 height 10
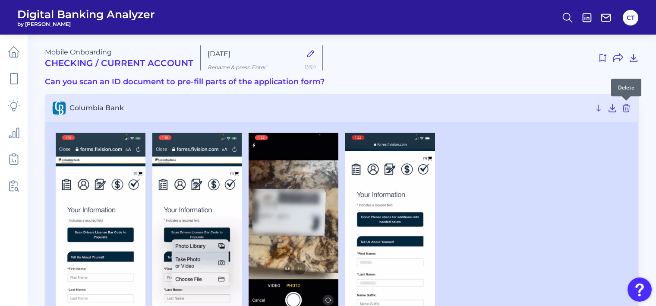
click at [624, 107] on icon at bounding box center [626, 108] width 10 height 10
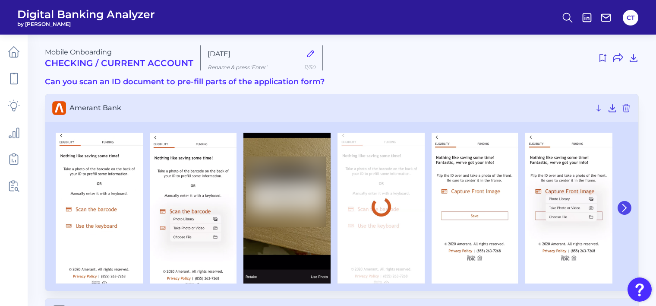
click at [628, 208] on icon at bounding box center [625, 208] width 8 height 8
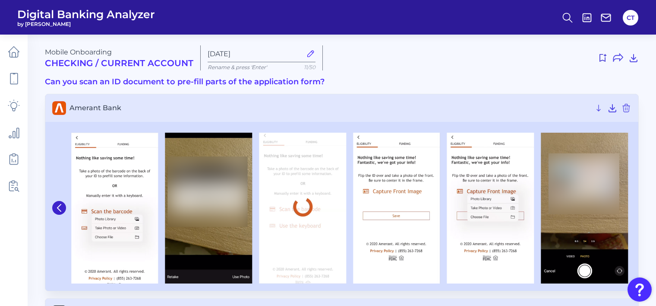
click at [310, 54] on icon at bounding box center [311, 53] width 6 height 6
click at [302, 54] on input "Sep 02 2025" at bounding box center [255, 54] width 94 height 8
type input "Sep 02 2025Test"
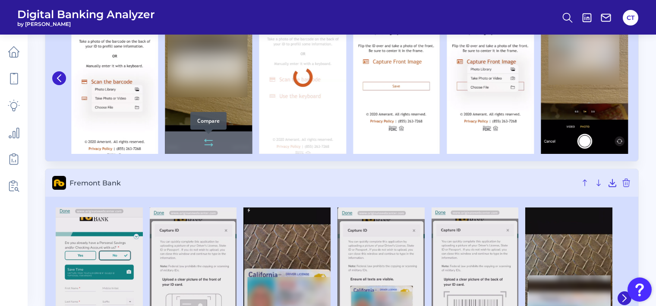
click at [207, 140] on icon at bounding box center [208, 142] width 10 height 10
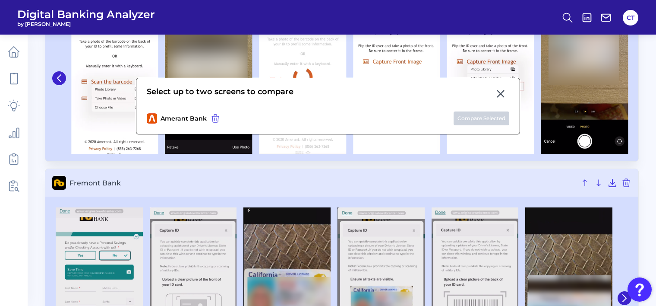
scroll to position [216, 0]
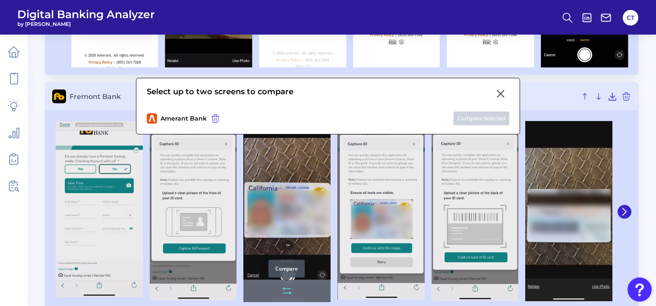
click at [287, 288] on icon at bounding box center [287, 288] width 8 height 0
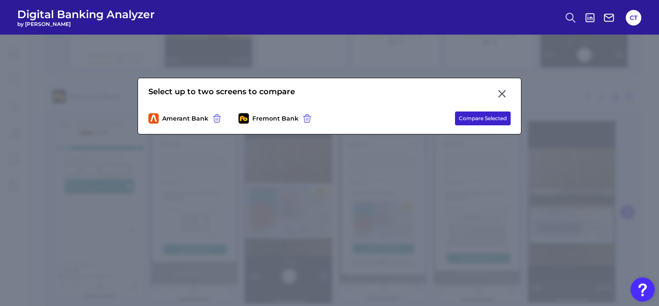
click at [485, 114] on button "Compare Selected" at bounding box center [483, 118] width 56 height 14
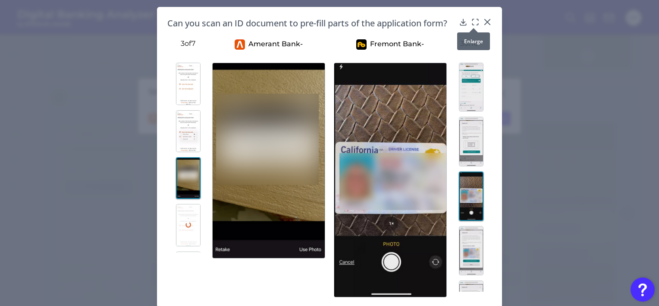
click at [475, 21] on icon at bounding box center [475, 22] width 9 height 9
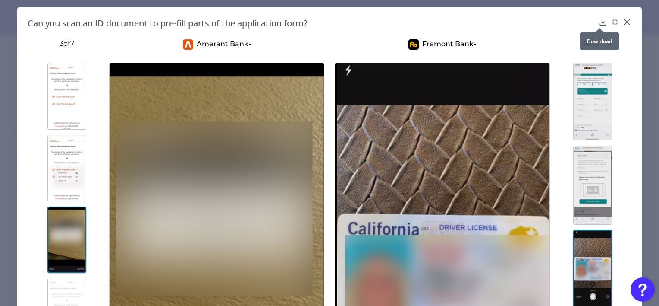
click at [599, 22] on icon at bounding box center [603, 22] width 9 height 9
click at [625, 22] on icon at bounding box center [627, 21] width 5 height 5
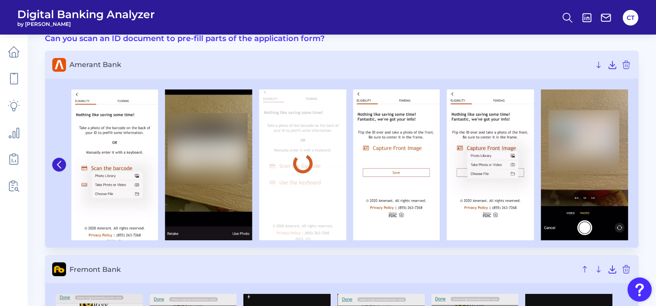
scroll to position [0, 0]
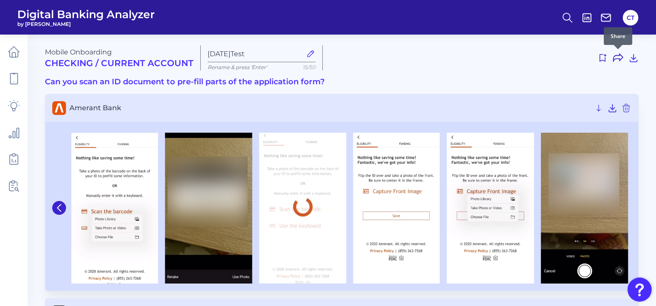
click at [619, 57] on icon at bounding box center [618, 58] width 10 height 10
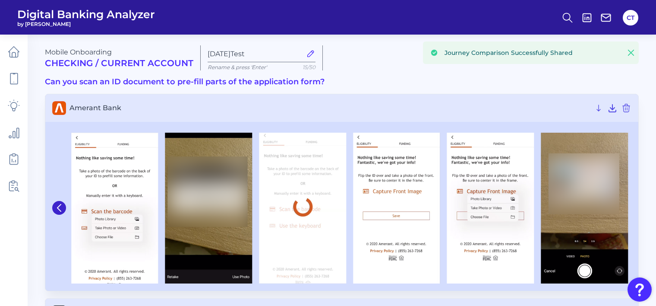
click at [619, 67] on div "Mobile Onboarding Checking / Current Account Sep 02 2025Test Rename & press 'En…" at bounding box center [342, 57] width 594 height 25
click at [631, 54] on icon at bounding box center [630, 52] width 5 height 5
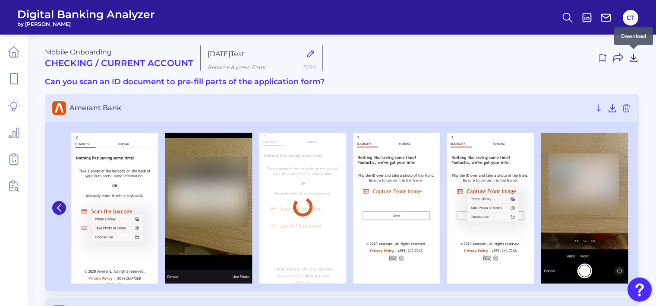
click at [633, 56] on icon at bounding box center [633, 58] width 10 height 10
click at [604, 58] on icon at bounding box center [602, 58] width 10 height 10
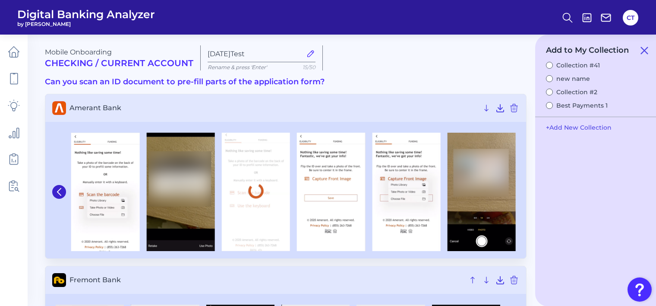
click at [564, 128] on button "+ Add New Collection" at bounding box center [579, 127] width 74 height 16
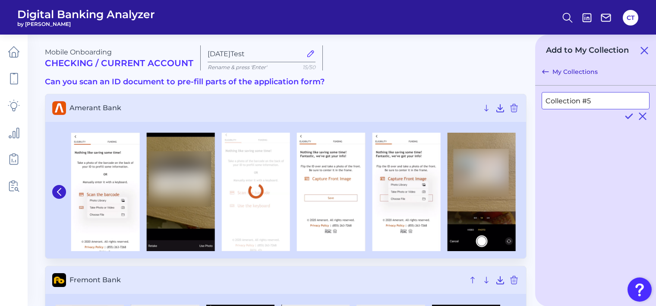
drag, startPoint x: 598, startPoint y: 101, endPoint x: 542, endPoint y: 102, distance: 55.7
click at [542, 102] on input "Collection #5" at bounding box center [596, 100] width 108 height 17
type input "prodTest"
click at [627, 116] on icon at bounding box center [629, 116] width 10 height 10
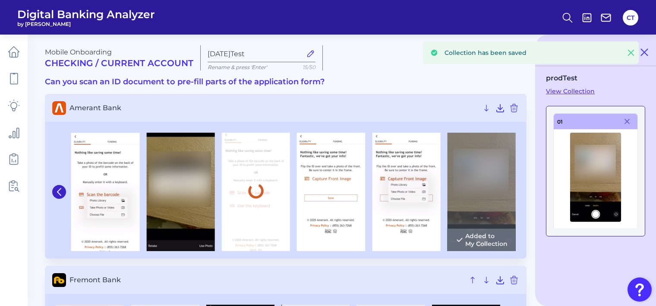
scroll to position [86, 0]
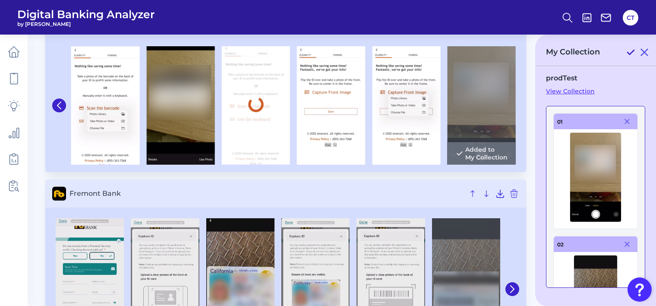
click at [628, 52] on icon at bounding box center [630, 52] width 10 height 10
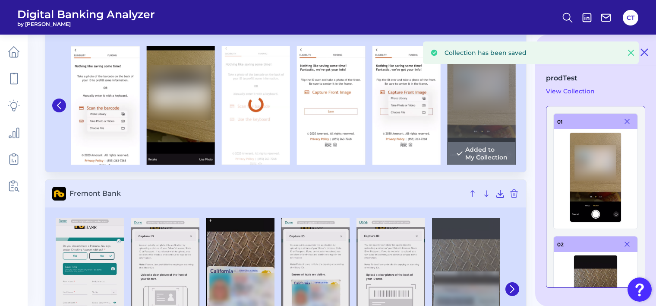
click at [574, 91] on link "View Collection" at bounding box center [595, 91] width 99 height 8
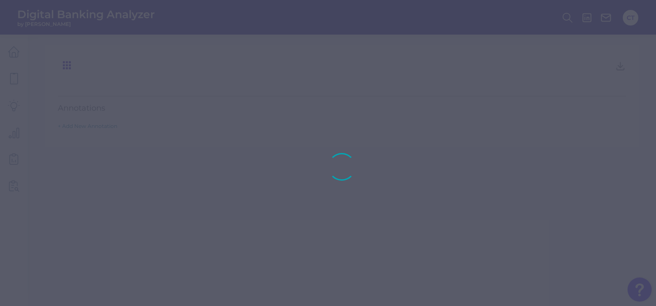
type input "prodTest"
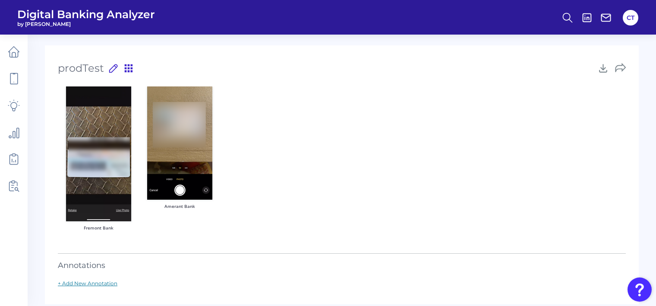
click at [105, 281] on link "+ Add New Annotation" at bounding box center [88, 283] width 60 height 6
click at [236, 271] on div "Cancel Save" at bounding box center [342, 304] width 568 height 69
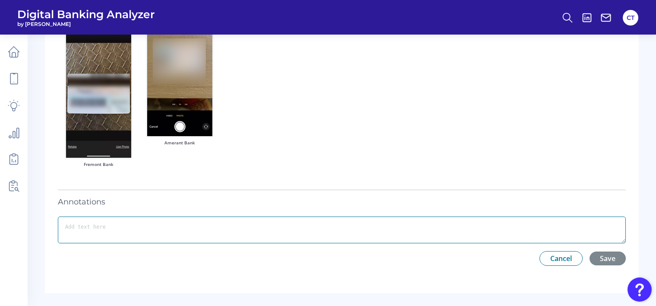
click at [253, 224] on textarea at bounding box center [342, 229] width 568 height 27
type textarea "Test"
click at [605, 260] on button "Save" at bounding box center [608, 258] width 36 height 14
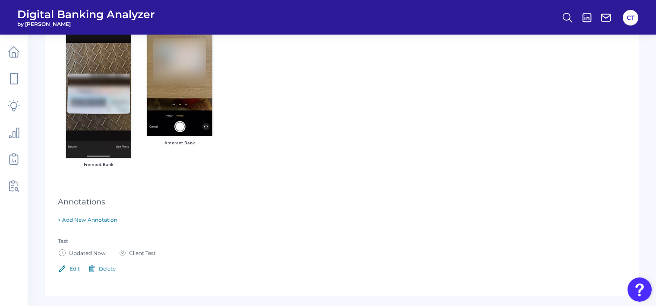
click at [80, 266] on div "Edit Delete" at bounding box center [342, 268] width 568 height 9
click at [73, 269] on div "Edit" at bounding box center [74, 268] width 10 height 6
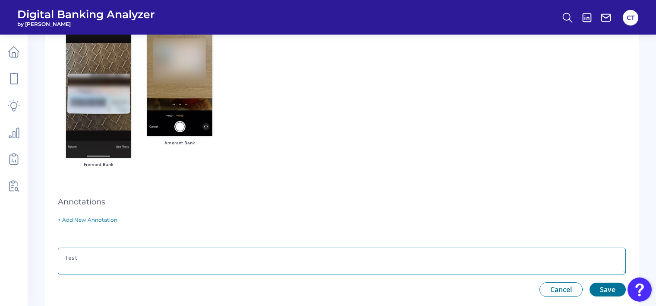
click at [164, 264] on textarea "Test" at bounding box center [342, 260] width 568 height 27
type textarea "Test A"
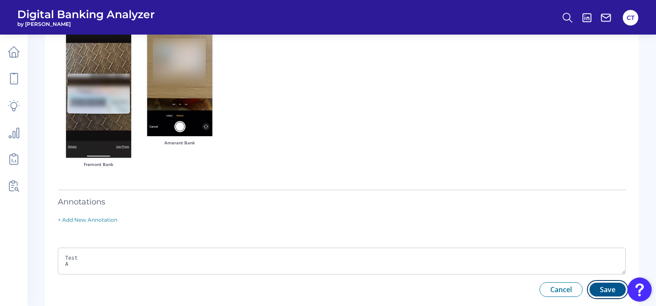
click at [599, 287] on button "Save" at bounding box center [608, 289] width 36 height 14
click at [97, 276] on button "Delete" at bounding box center [101, 274] width 28 height 9
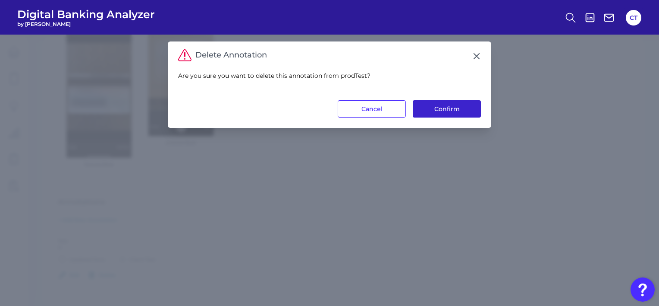
click at [447, 110] on button "Confirm" at bounding box center [447, 108] width 68 height 17
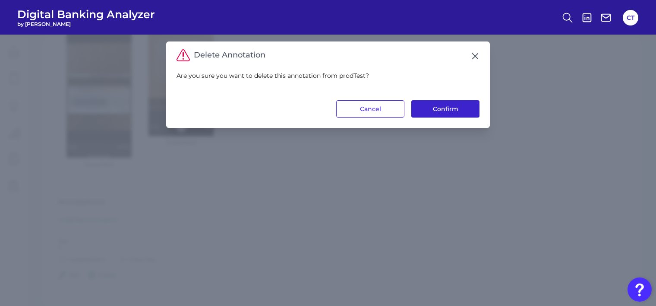
scroll to position [11, 0]
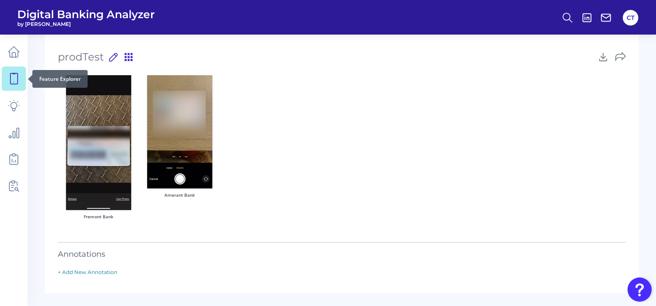
click at [7, 79] on link at bounding box center [14, 78] width 24 height 24
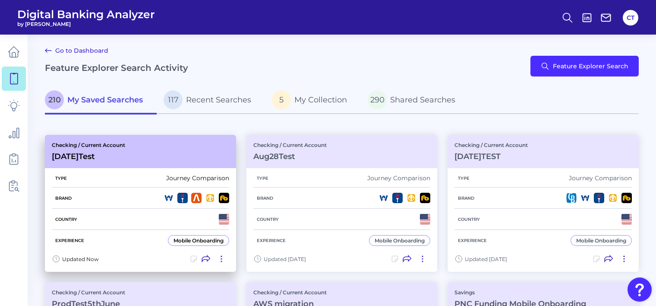
click at [190, 259] on icon at bounding box center [193, 258] width 9 height 9
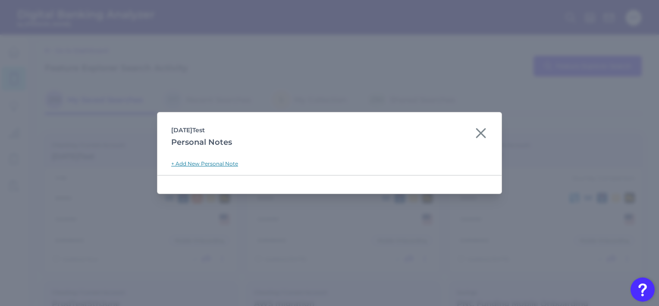
click at [201, 162] on link "+ Add New Personal Note" at bounding box center [204, 163] width 67 height 6
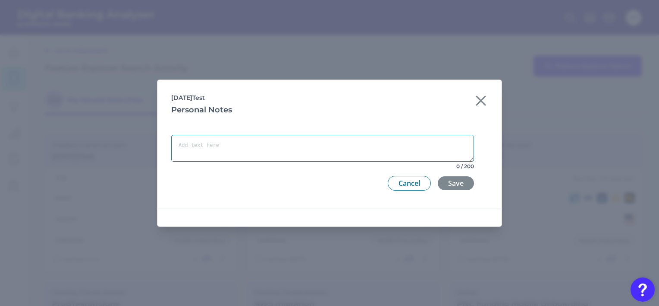
click at [257, 150] on textarea at bounding box center [322, 148] width 303 height 27
type textarea "Test"
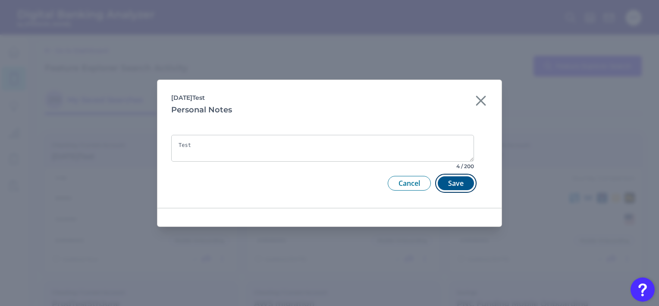
click at [452, 183] on button "Save" at bounding box center [456, 183] width 36 height 14
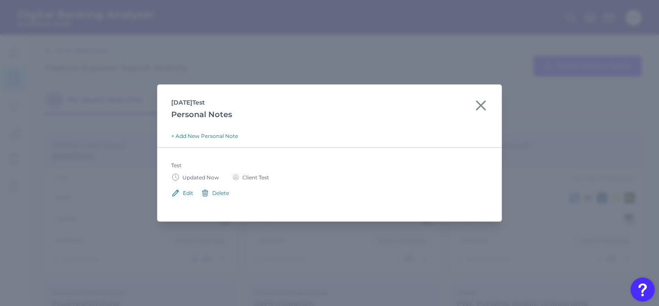
click at [481, 104] on icon at bounding box center [481, 105] width 9 height 9
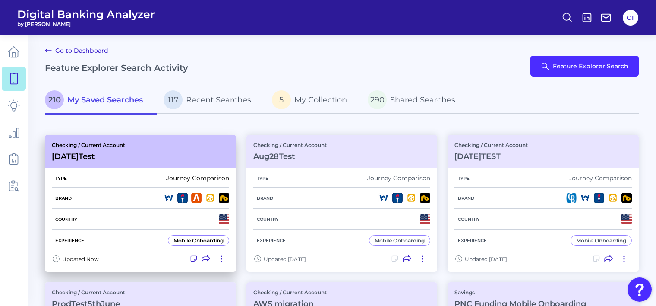
click at [220, 258] on icon at bounding box center [221, 258] width 9 height 9
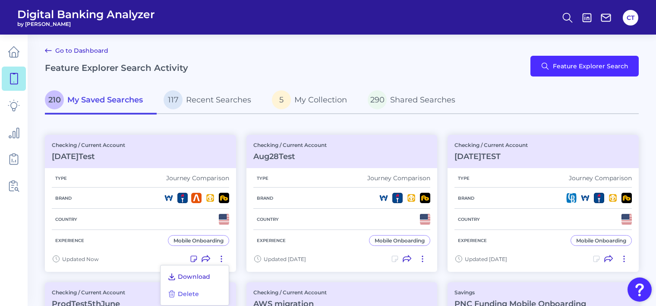
click at [204, 277] on span "Download" at bounding box center [194, 276] width 32 height 8
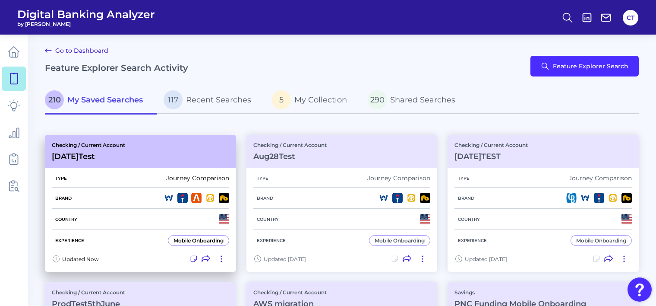
click at [221, 256] on icon at bounding box center [221, 258] width 9 height 9
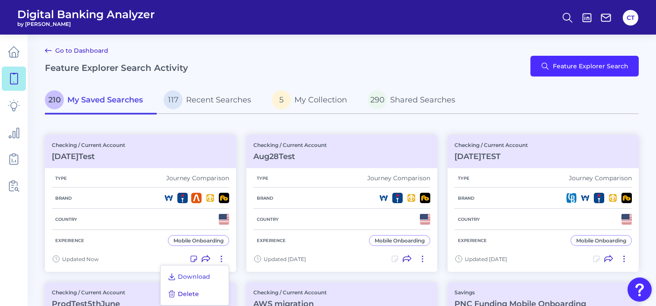
click at [197, 291] on span "Delete" at bounding box center [188, 294] width 21 height 8
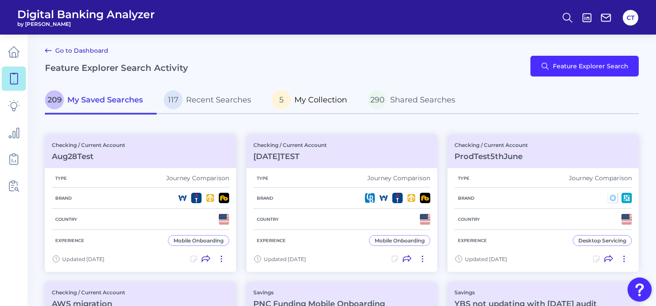
click at [333, 100] on span "My Collection" at bounding box center [320, 99] width 53 height 9
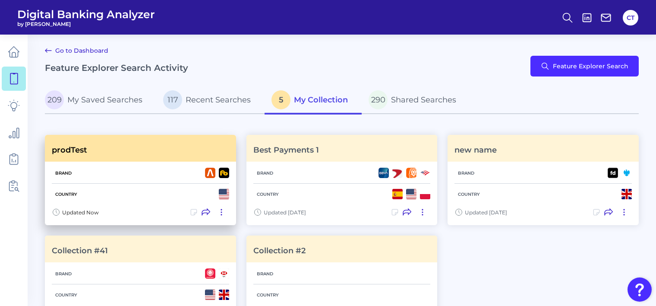
click at [205, 212] on icon at bounding box center [206, 212] width 9 height 9
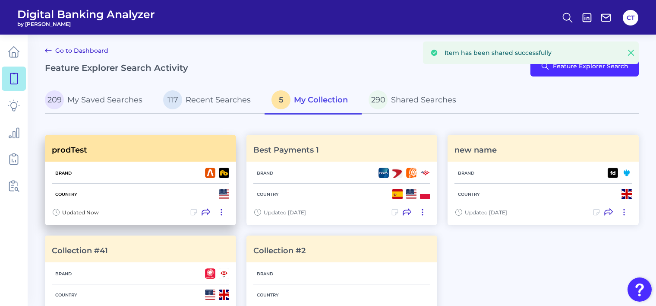
click at [220, 212] on icon at bounding box center [221, 212] width 9 height 9
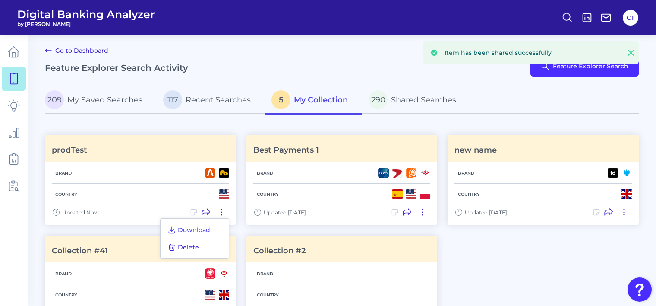
click at [198, 244] on button "Delete" at bounding box center [183, 247] width 38 height 12
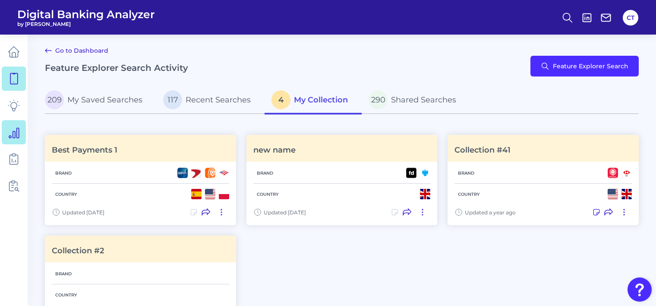
click at [16, 136] on icon at bounding box center [14, 133] width 10 height 10
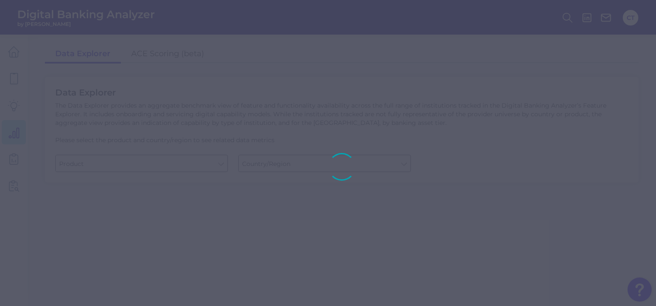
type input "Business Bank Account"
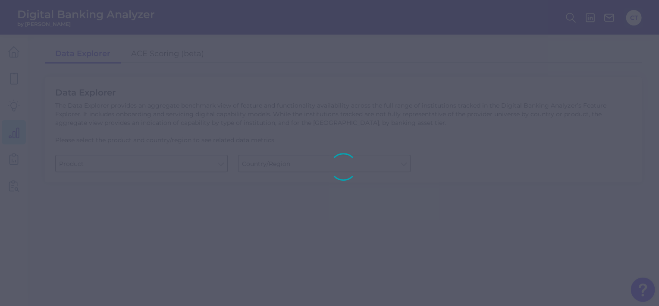
type input "United States"
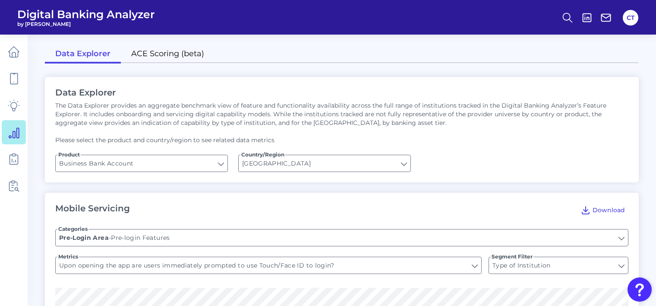
click at [184, 55] on link "ACE Scoring (beta)" at bounding box center [168, 54] width 94 height 18
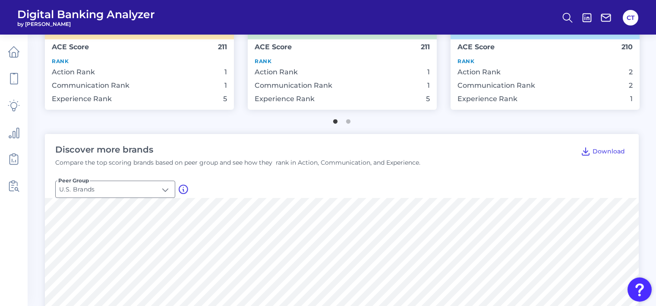
scroll to position [173, 0]
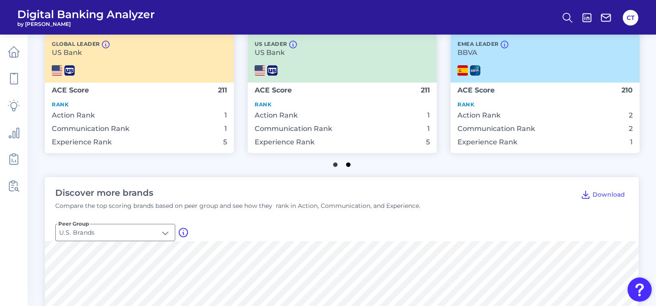
click at [348, 166] on button "2" at bounding box center [348, 162] width 9 height 9
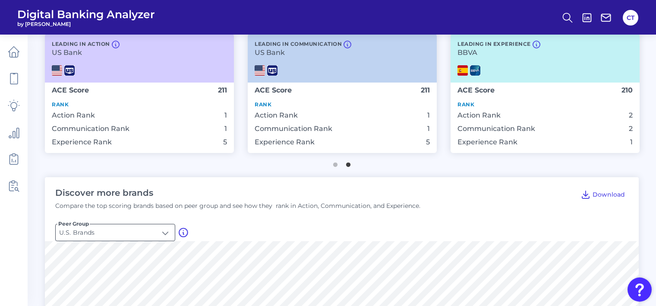
click at [160, 230] on input "U.S. Brands" at bounding box center [115, 232] width 119 height 16
click at [129, 271] on li "Global Brands" at bounding box center [115, 273] width 119 height 20
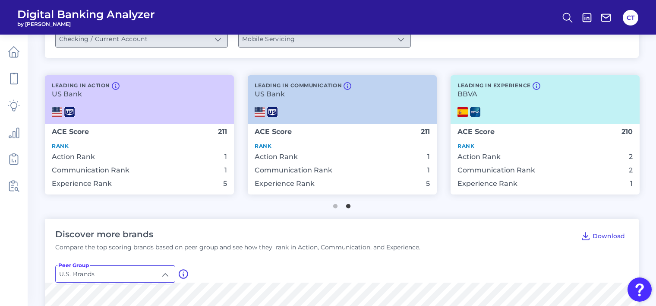
type input "Global Brands"
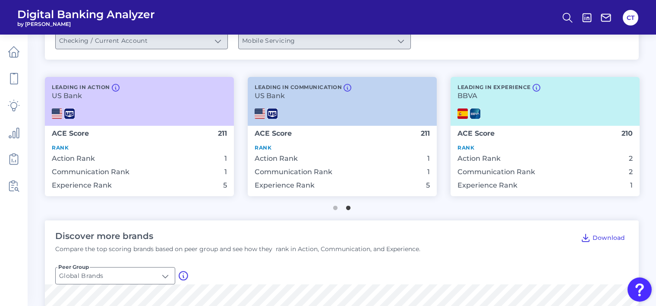
scroll to position [216, 0]
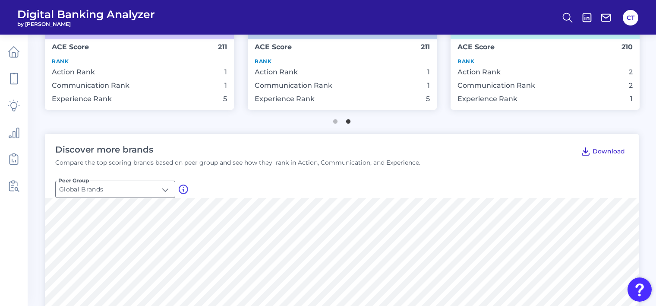
click at [595, 151] on span "Download" at bounding box center [609, 151] width 32 height 9
click at [14, 150] on link at bounding box center [14, 159] width 24 height 24
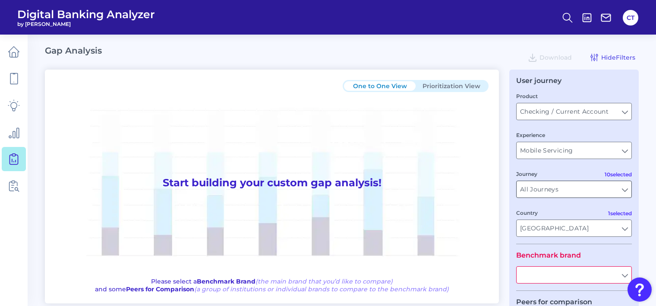
scroll to position [126, 0]
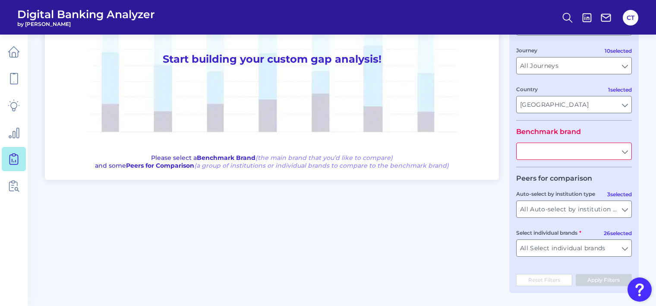
click at [555, 154] on input "text" at bounding box center [574, 151] width 115 height 16
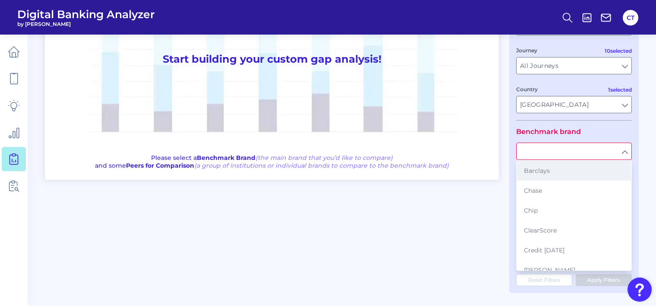
click at [544, 171] on span "Barclays" at bounding box center [537, 171] width 26 height 8
type input "Barclays"
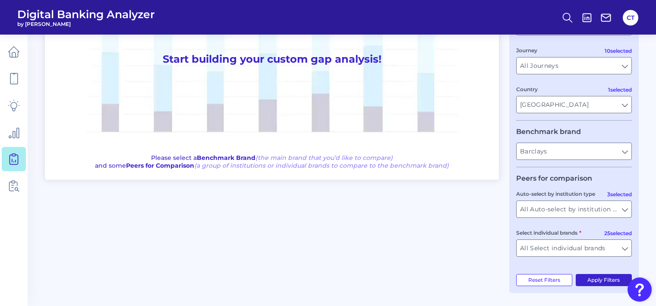
click at [599, 276] on button "Apply Filters" at bounding box center [604, 280] width 57 height 12
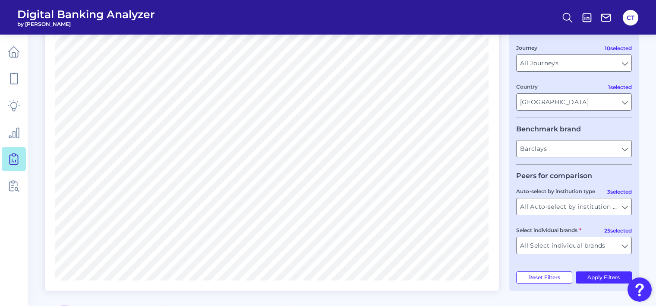
scroll to position [255, 0]
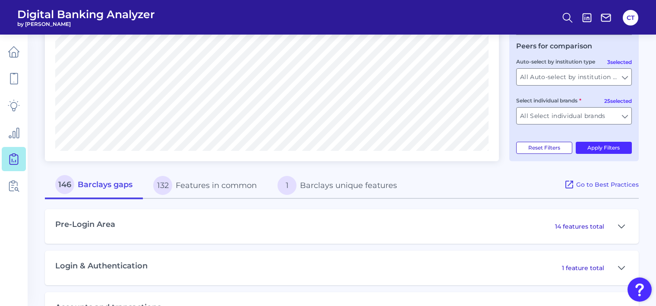
click at [545, 152] on button "Reset Filters" at bounding box center [544, 148] width 56 height 12
type input "All Select individual brands"
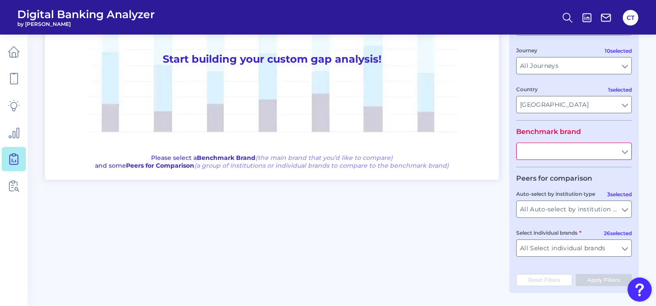
scroll to position [126, 0]
click at [555, 153] on input "text" at bounding box center [574, 151] width 115 height 16
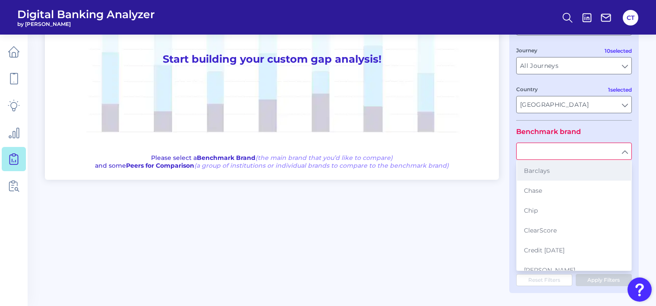
click at [540, 169] on span "Barclays" at bounding box center [537, 171] width 26 height 8
type input "Barclays"
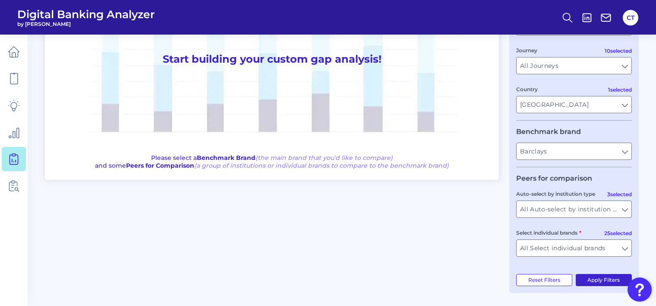
click at [599, 278] on button "Apply Filters" at bounding box center [604, 280] width 57 height 12
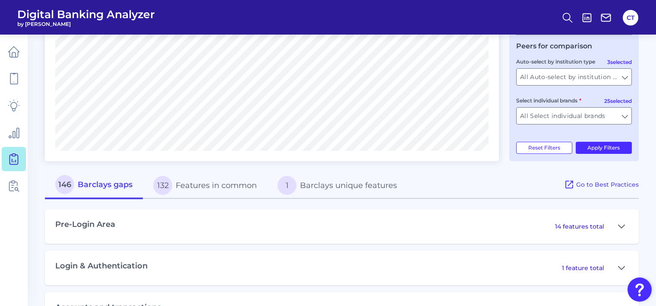
scroll to position [342, 0]
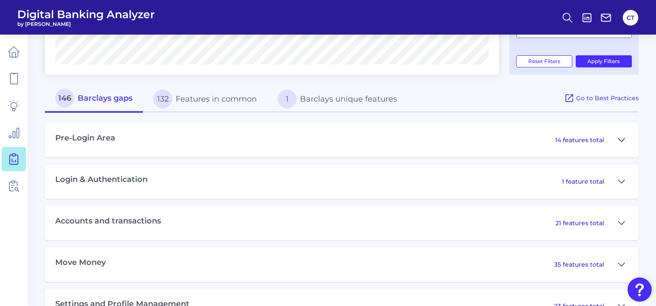
click at [621, 145] on icon at bounding box center [621, 140] width 7 height 10
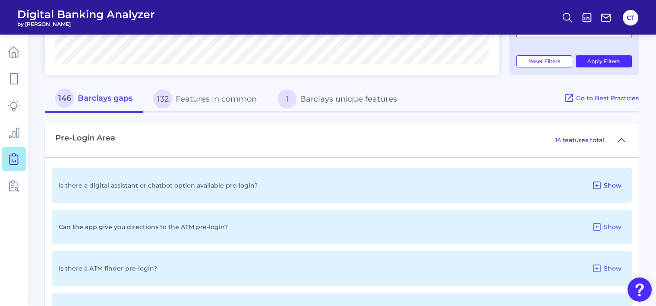
click at [597, 190] on icon at bounding box center [597, 185] width 10 height 10
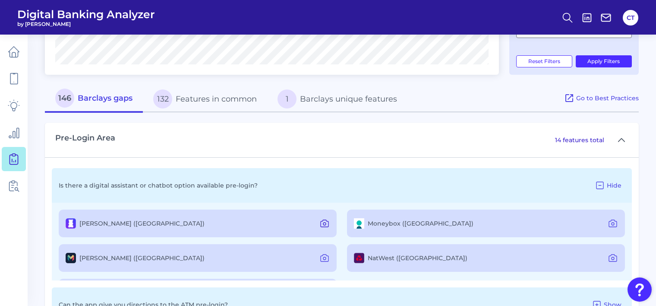
click at [321, 225] on icon at bounding box center [324, 223] width 10 height 10
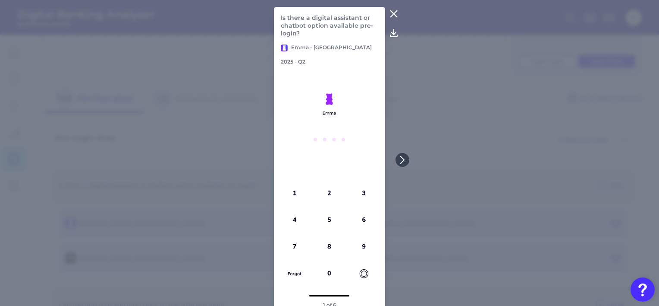
click at [394, 35] on icon at bounding box center [394, 32] width 7 height 7
click at [403, 162] on icon at bounding box center [403, 160] width 8 height 8
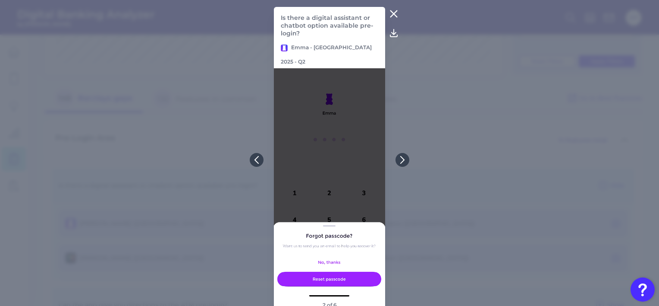
click at [392, 15] on icon at bounding box center [394, 14] width 10 height 10
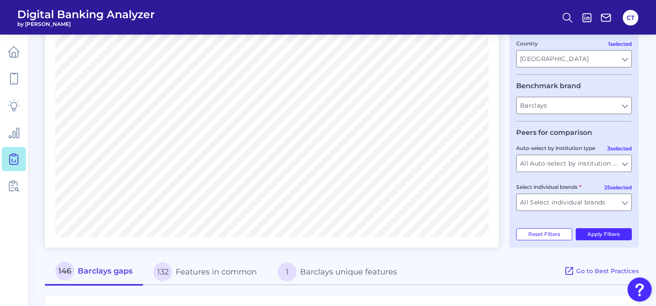
scroll to position [0, 0]
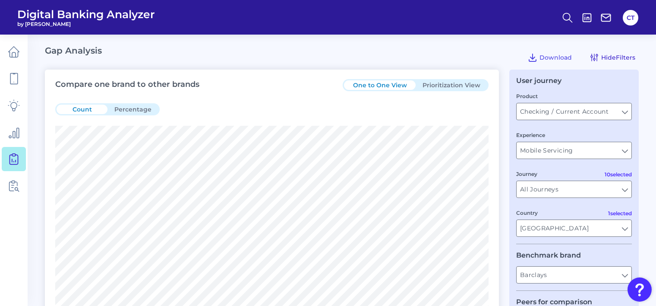
click at [610, 56] on span "Hide Filters" at bounding box center [618, 58] width 34 height 8
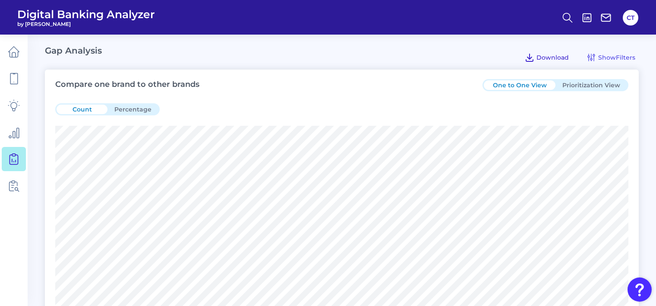
click at [544, 56] on span "Download" at bounding box center [552, 58] width 32 height 8
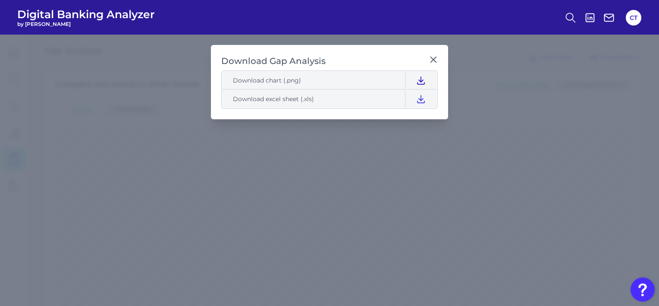
click at [419, 78] on icon at bounding box center [421, 80] width 10 height 10
click at [410, 17] on header "Digital Banking Analyzer by Curinos CT" at bounding box center [329, 17] width 659 height 35
click at [432, 57] on icon at bounding box center [433, 59] width 9 height 9
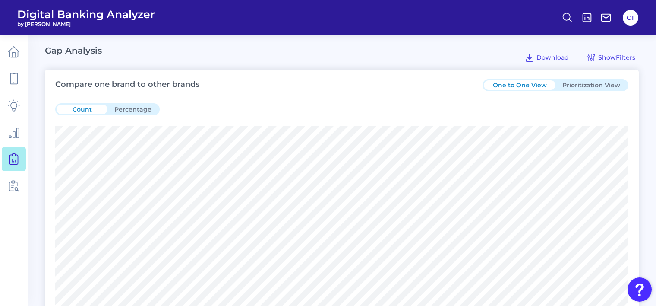
click at [126, 109] on button "Percentage" at bounding box center [132, 108] width 51 height 9
click at [100, 111] on button "Count" at bounding box center [82, 108] width 51 height 9
click at [128, 110] on button "Percentage" at bounding box center [132, 108] width 51 height 9
click at [88, 104] on button "Count" at bounding box center [82, 108] width 51 height 9
click at [14, 106] on icon at bounding box center [14, 105] width 12 height 12
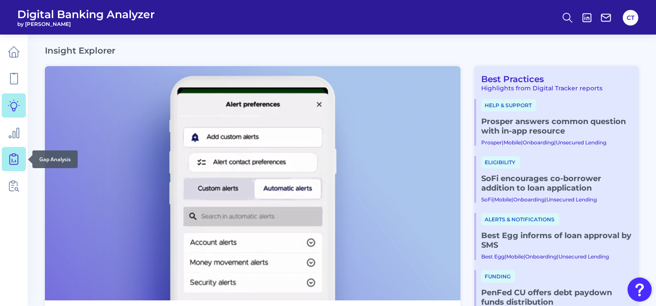
click at [10, 158] on icon at bounding box center [14, 159] width 12 height 12
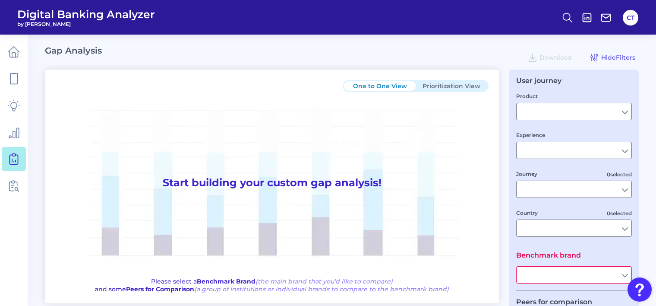
type input "Checking / Current Account"
type input "Mobile Servicing"
type input "Pre-Login Area, New Customer Onboarding, Login & Authentication, Accounts and t…"
type input "United Kingdom"
type input "All Select individual brands"
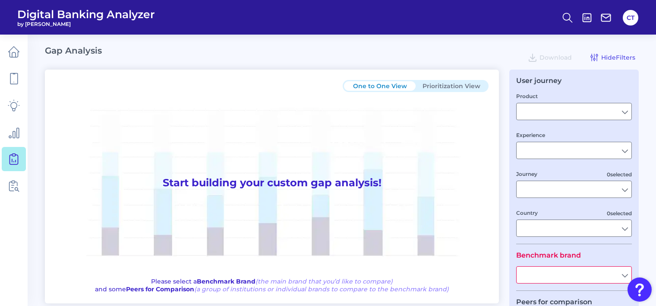
type input "All Journeys"
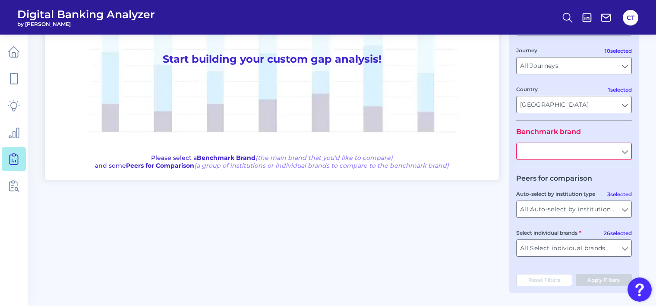
click at [545, 152] on input "text" at bounding box center [574, 151] width 115 height 16
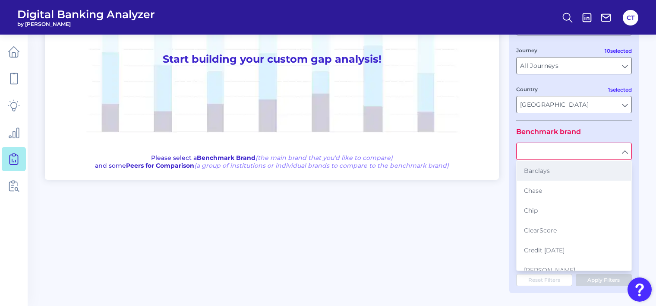
click at [541, 171] on span "Barclays" at bounding box center [537, 171] width 26 height 8
type input "Barclays"
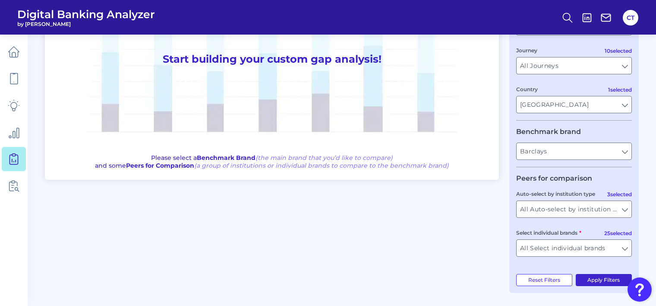
click at [597, 279] on button "Apply Filters" at bounding box center [604, 280] width 57 height 12
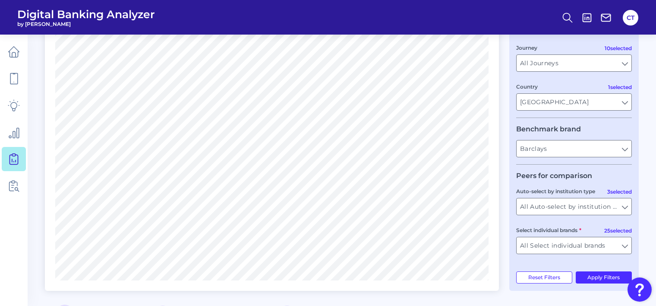
scroll to position [0, 0]
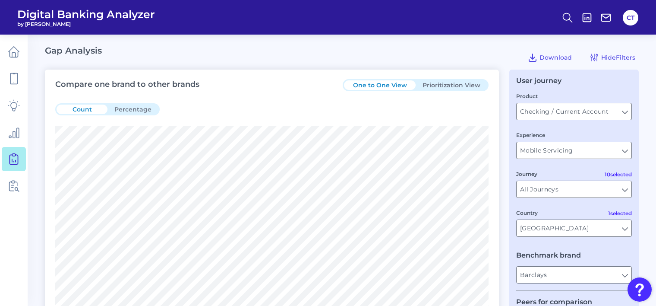
click at [451, 79] on div "One to One View Prioritization View" at bounding box center [416, 85] width 146 height 12
click at [451, 85] on button "Prioritization View" at bounding box center [452, 84] width 72 height 9
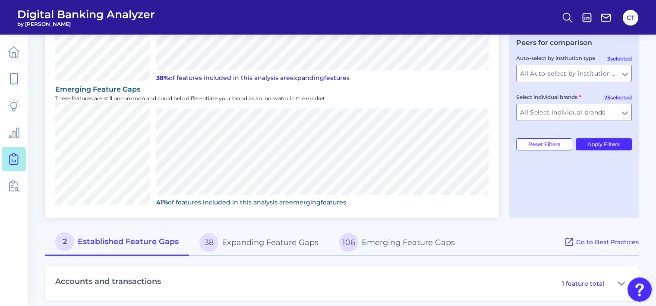
scroll to position [307, 0]
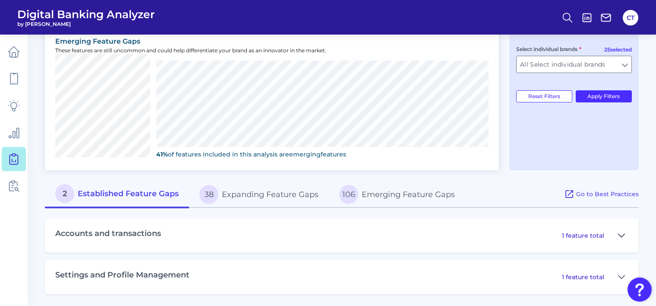
click at [621, 233] on icon at bounding box center [621, 235] width 7 height 10
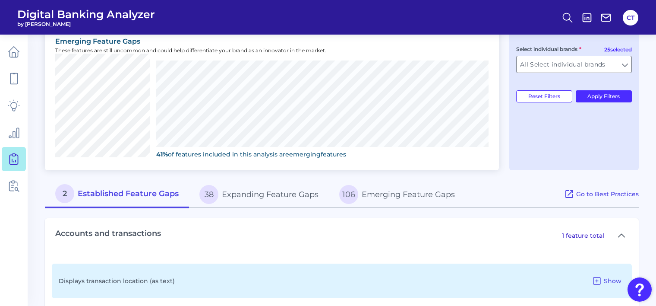
scroll to position [363, 0]
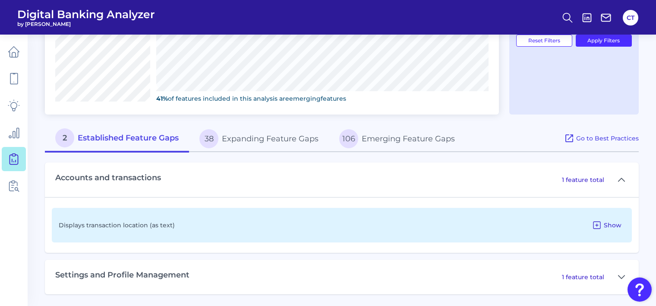
click at [597, 224] on icon at bounding box center [596, 224] width 7 height 7
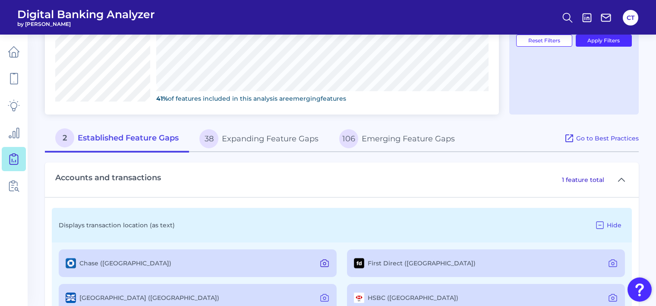
click at [325, 259] on icon at bounding box center [325, 262] width 8 height 7
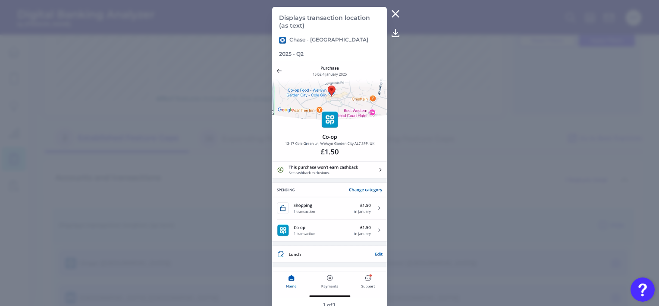
click at [397, 13] on icon at bounding box center [396, 14] width 10 height 10
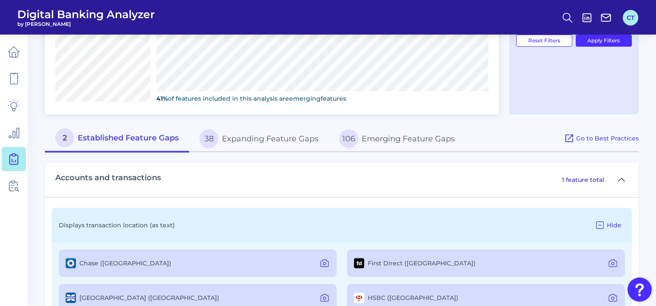
click at [630, 18] on button "CT" at bounding box center [631, 18] width 16 height 16
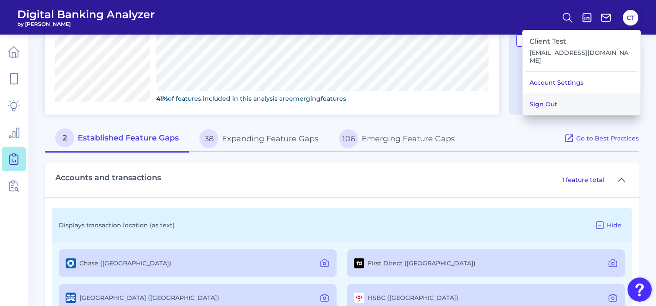
click at [569, 99] on button "Sign Out" at bounding box center [582, 104] width 118 height 22
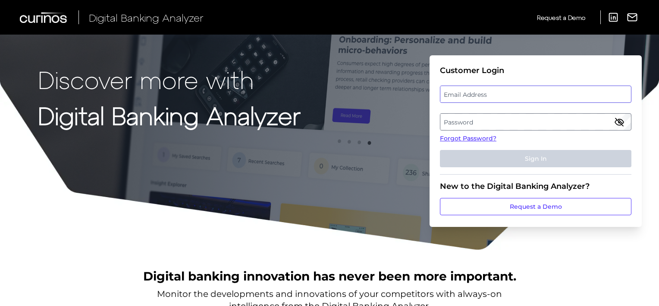
type input "client.test5124@gmail.com"
